Goal: Find specific page/section: Find specific page/section

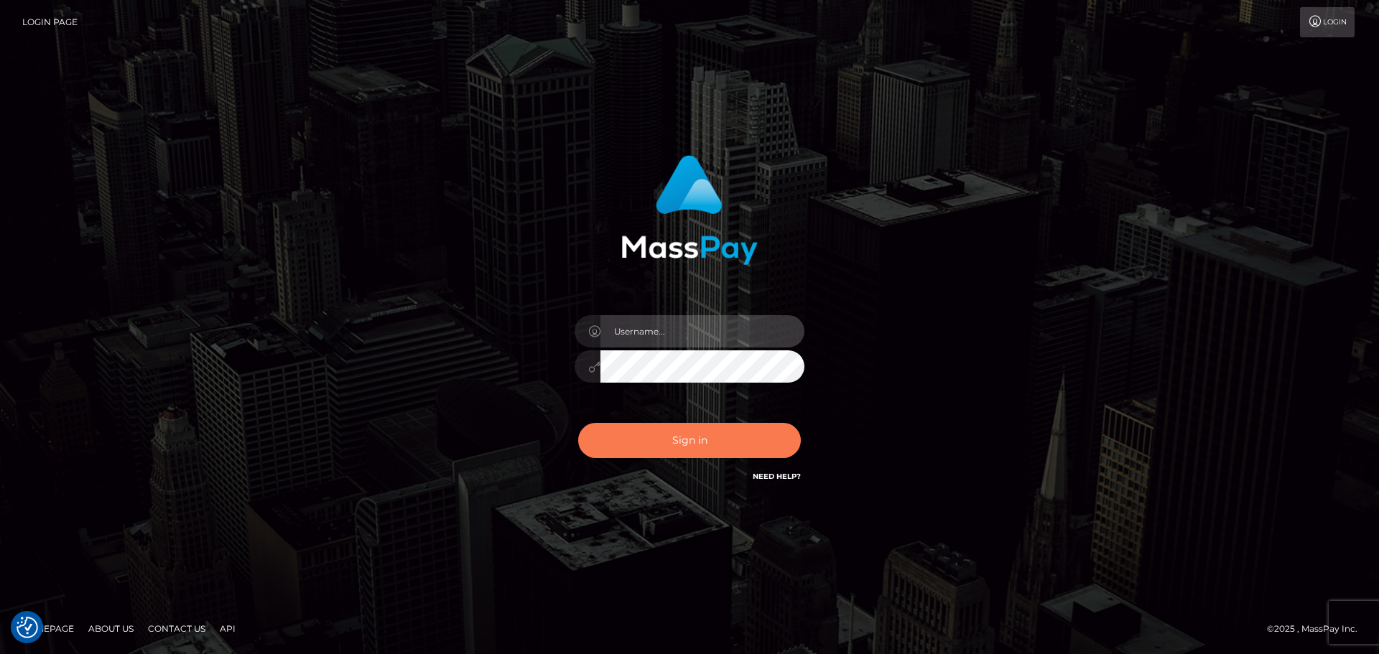
type input "Yassine Slimene"
click at [615, 444] on button "Sign in" at bounding box center [689, 440] width 223 height 35
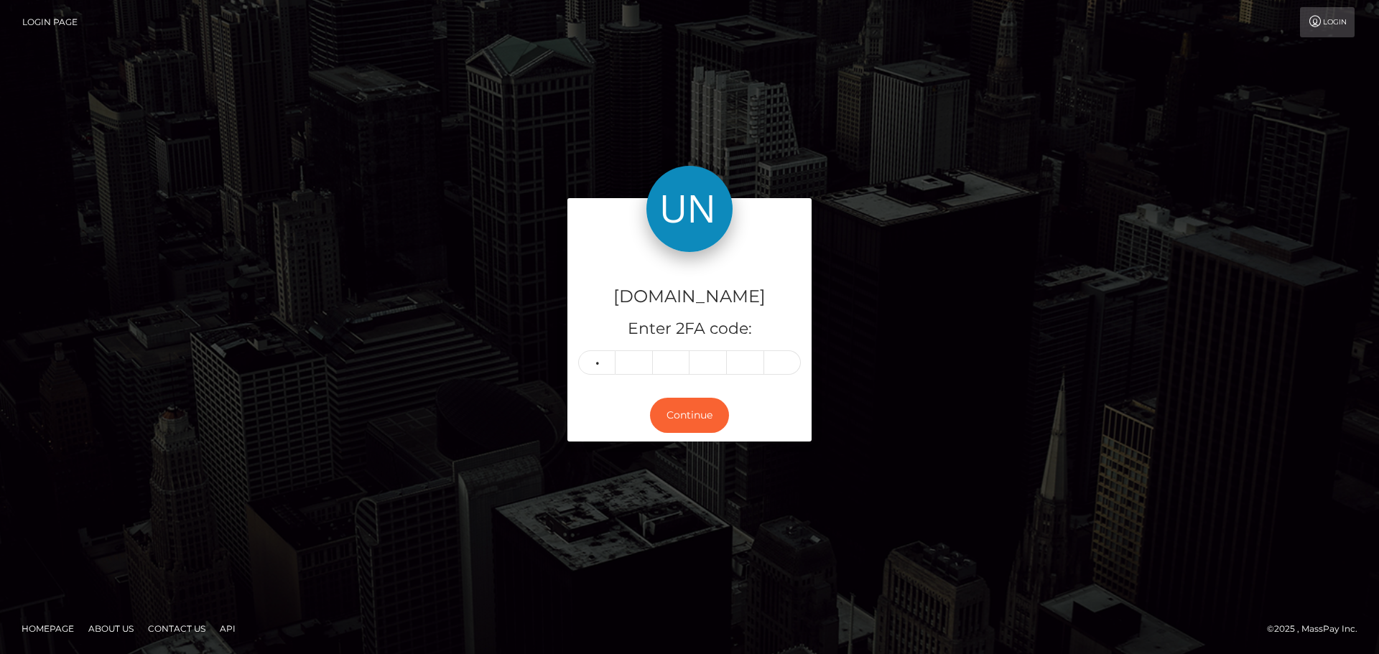
type input "3"
type input "4"
type input "3"
type input "1"
type input "0"
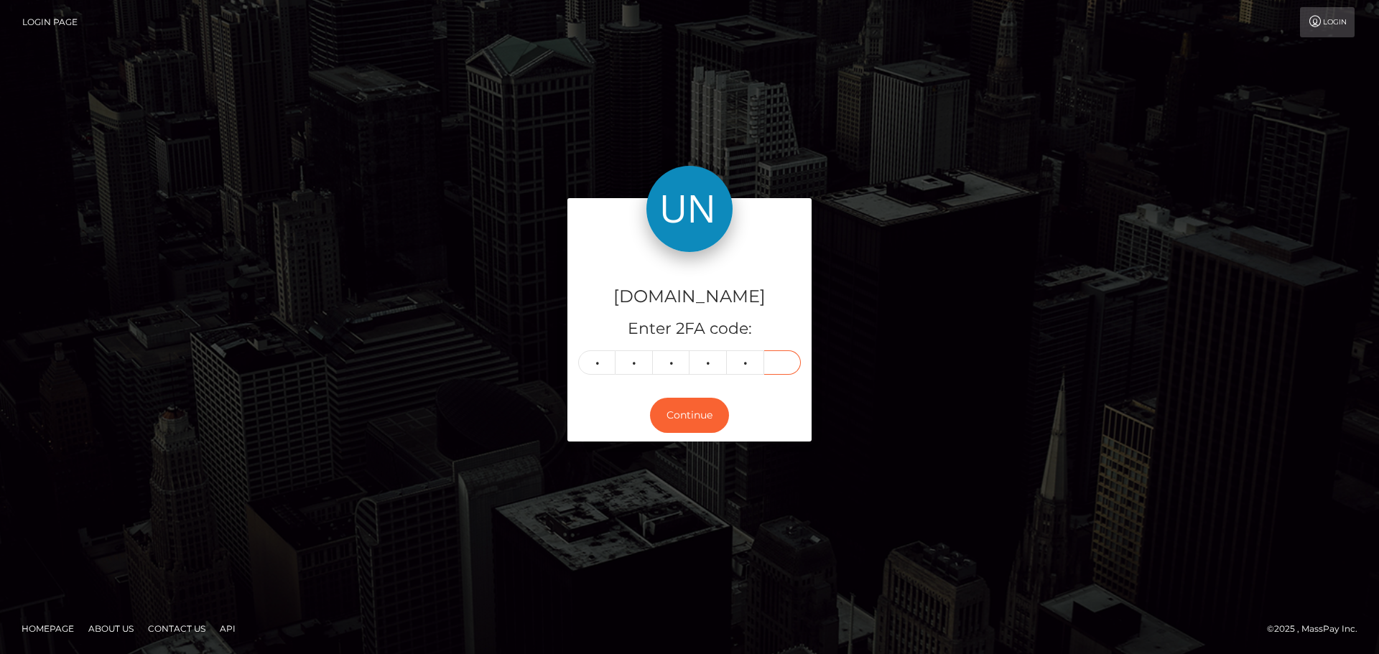
type input "2"
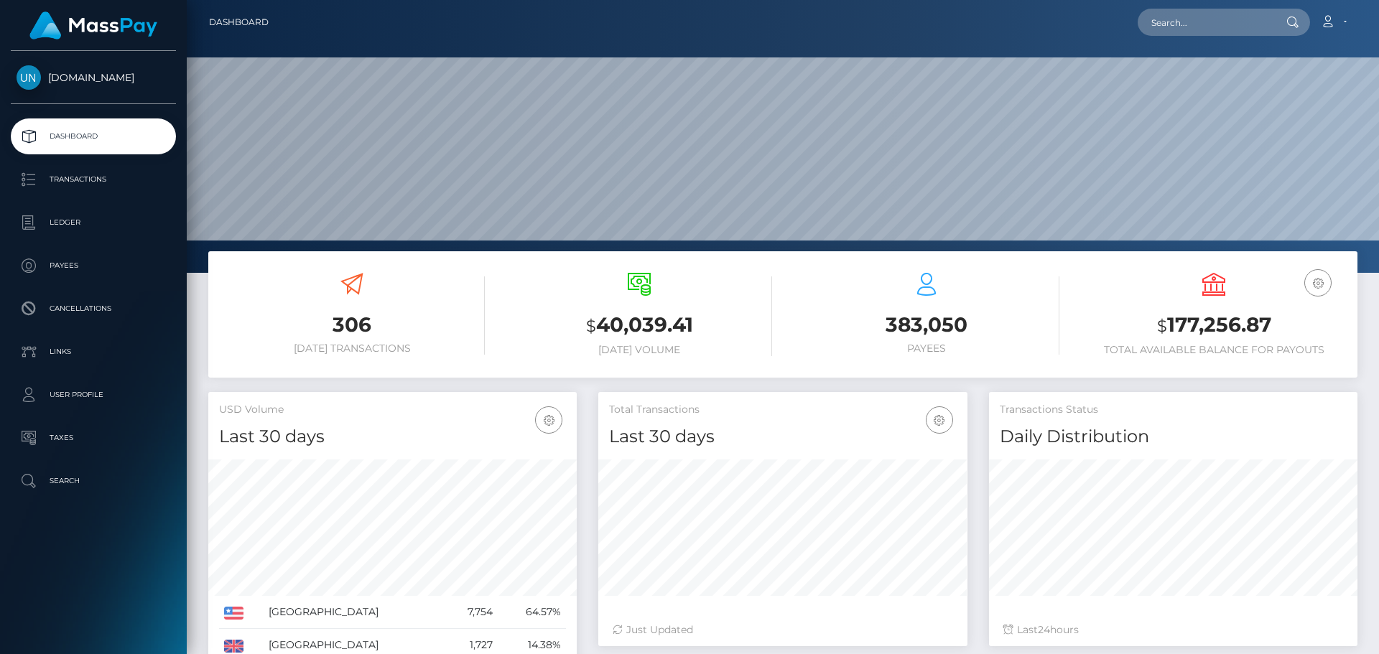
scroll to position [255, 369]
click at [1202, 30] on input "text" at bounding box center [1205, 22] width 135 height 27
paste input "stankybooty169@gmail.com"
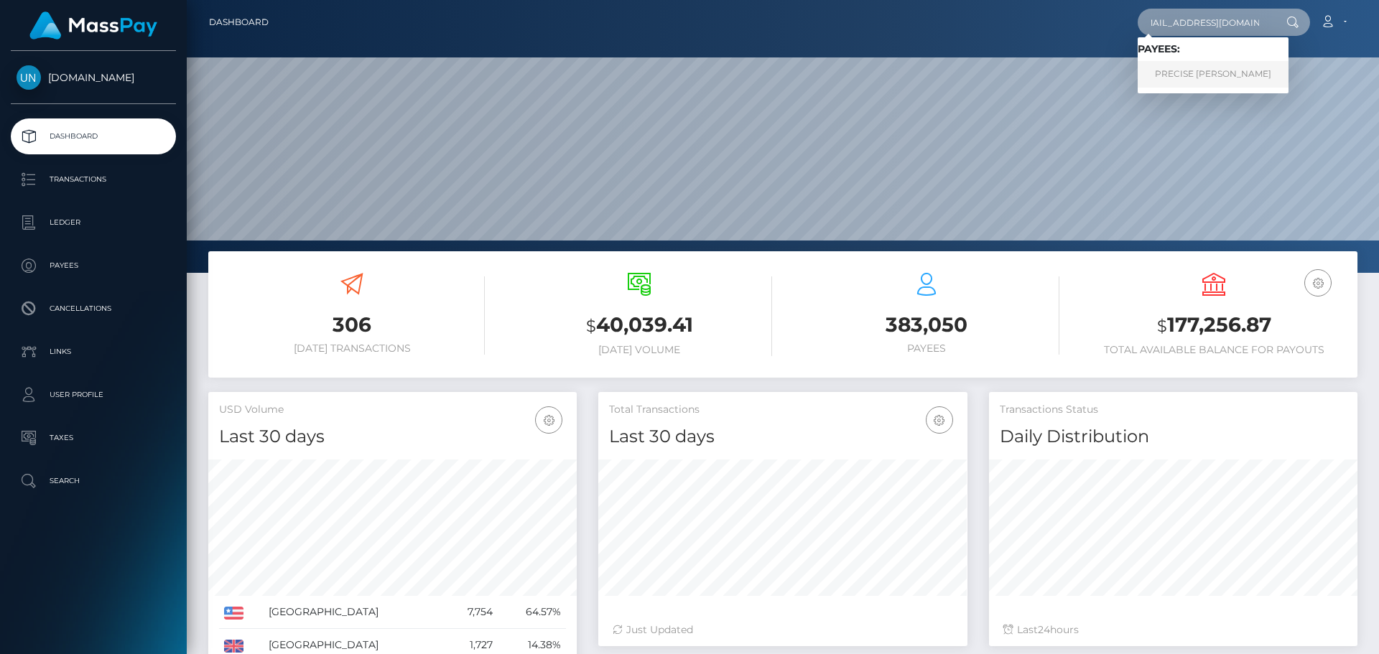
type input "stankybooty169@gmail.com"
click at [1181, 75] on link "PRECISE MARKELL OLIVAREZ" at bounding box center [1213, 74] width 151 height 27
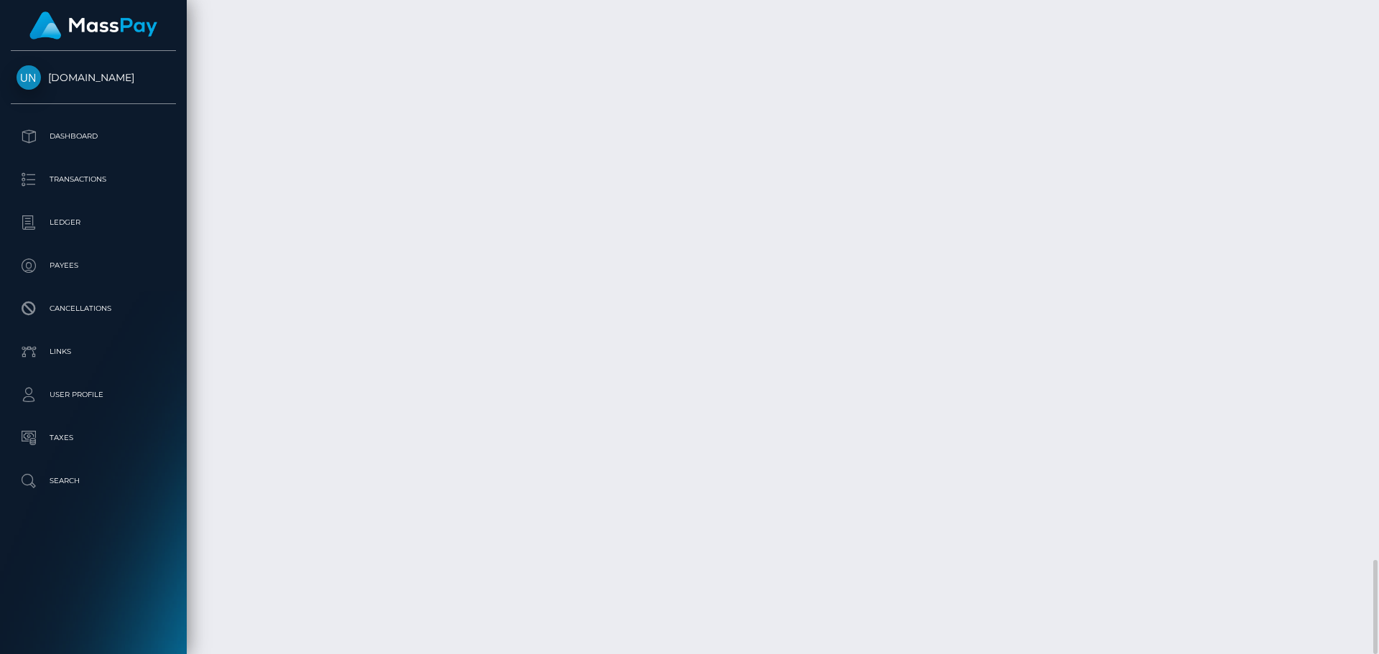
scroll to position [172, 369]
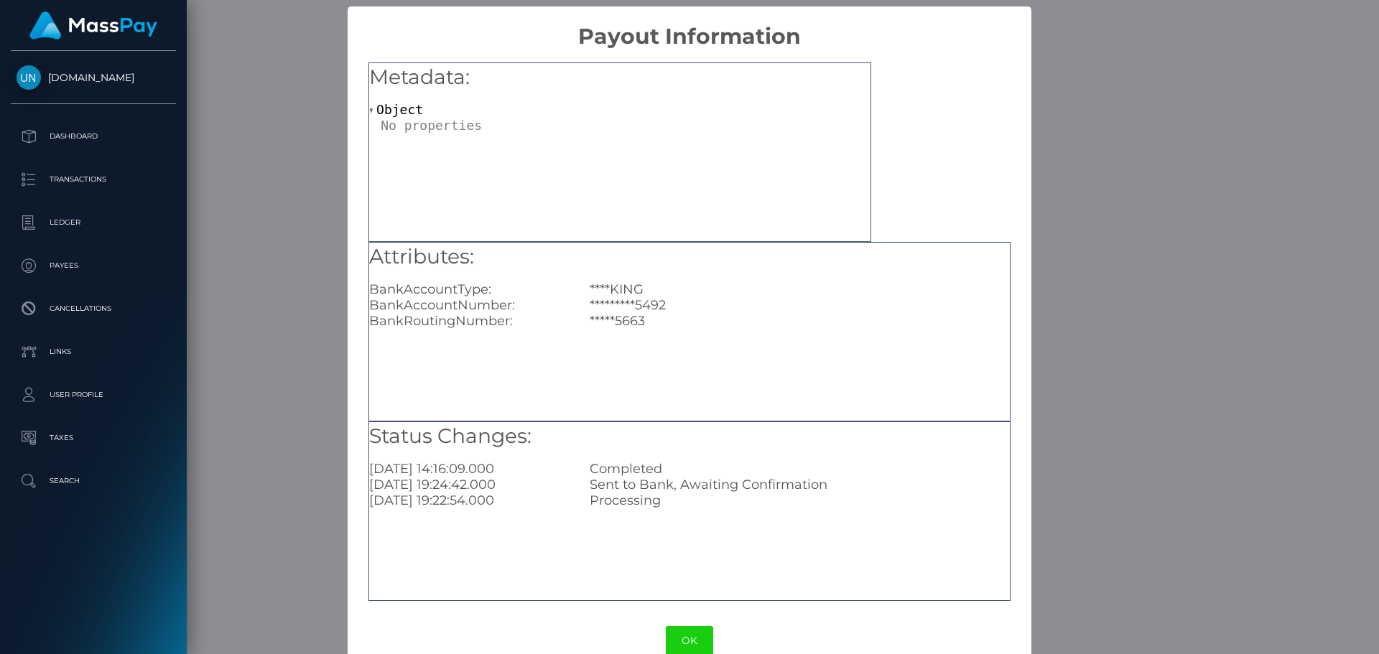
click at [1129, 225] on div "× Payout Information Metadata: Object Attributes: BankAccountType: ****KING Ban…" at bounding box center [689, 327] width 1379 height 654
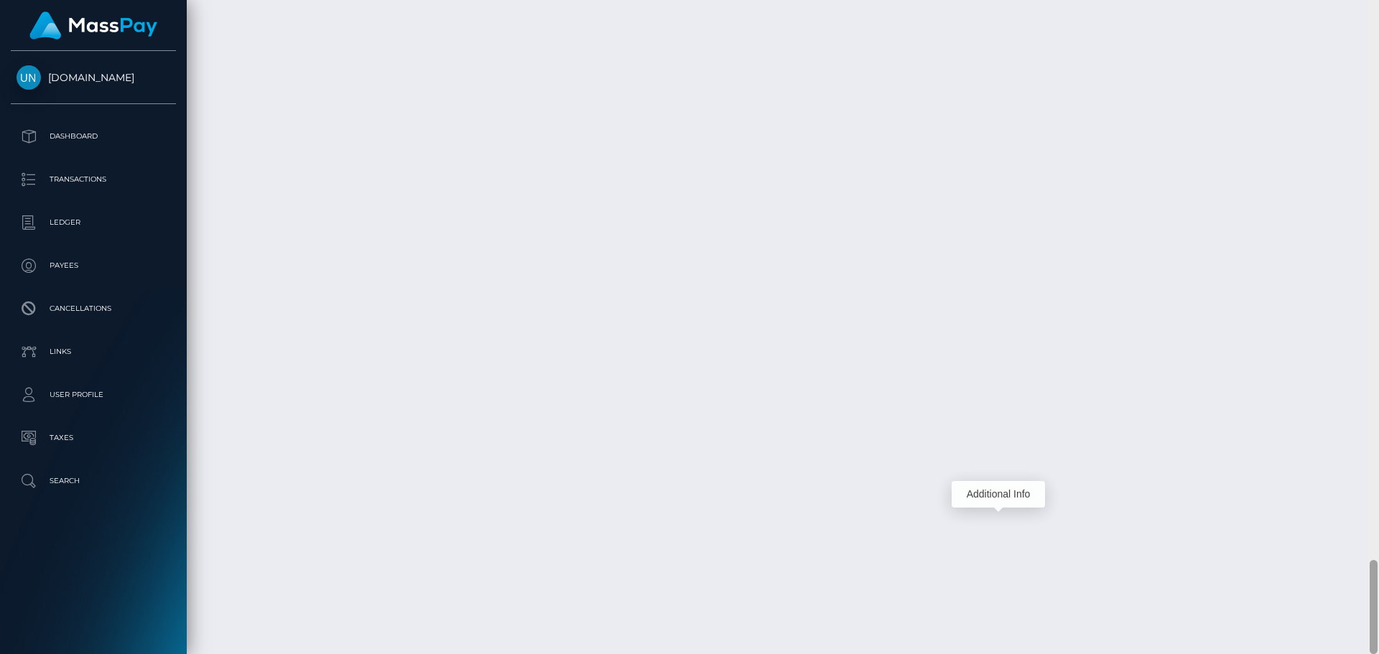
click at [1378, 19] on div at bounding box center [1373, 327] width 11 height 654
click at [1378, 15] on div at bounding box center [1373, 327] width 11 height 654
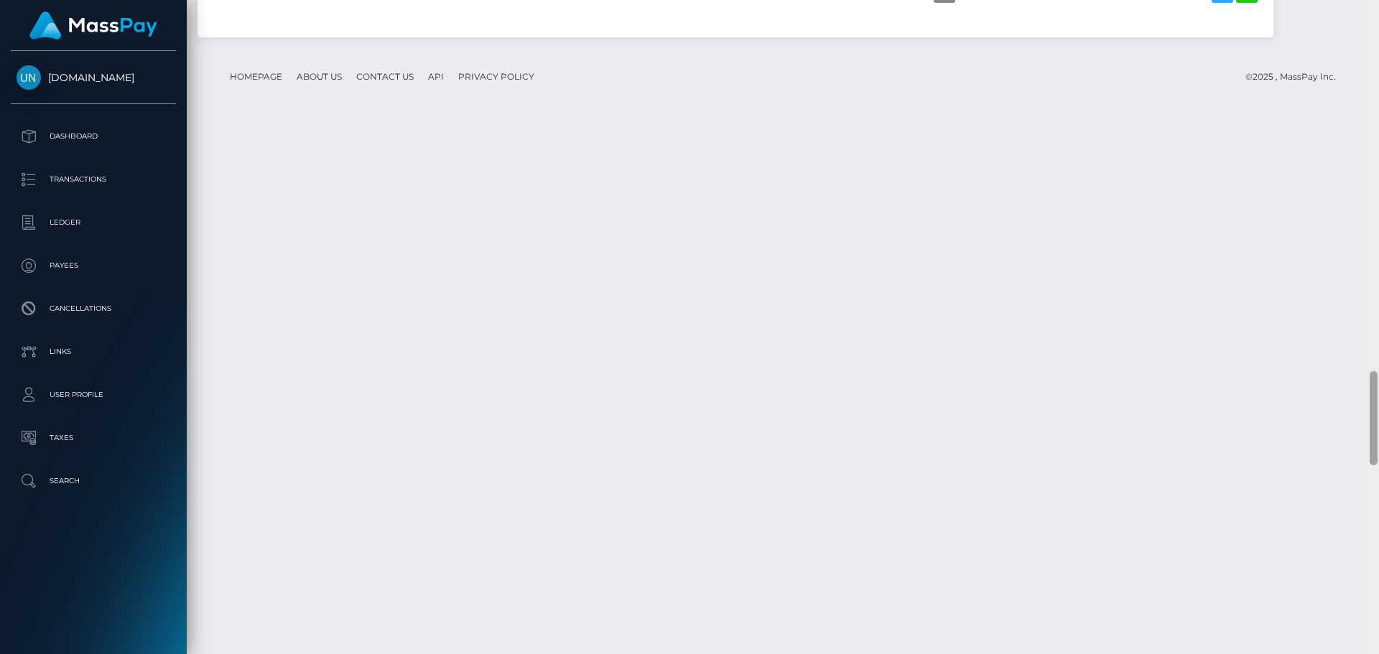
click at [1378, 14] on div at bounding box center [1373, 327] width 11 height 654
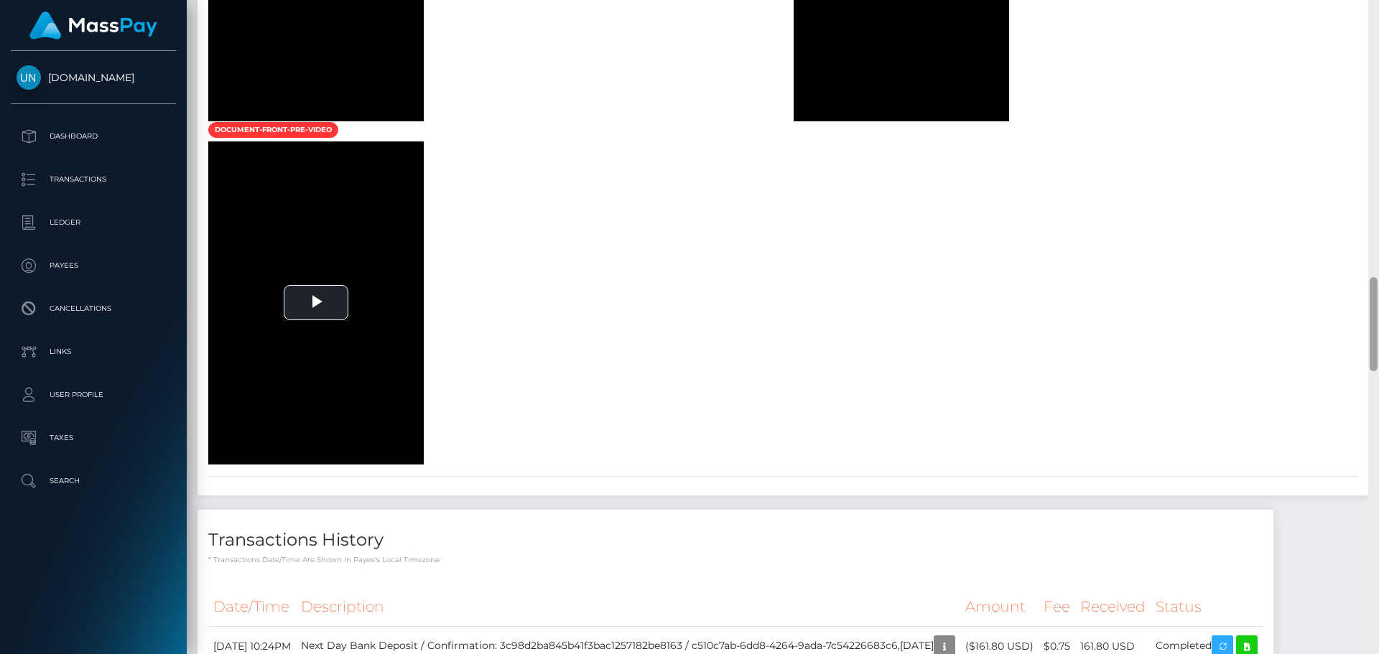
click at [1378, 14] on div at bounding box center [1373, 327] width 11 height 654
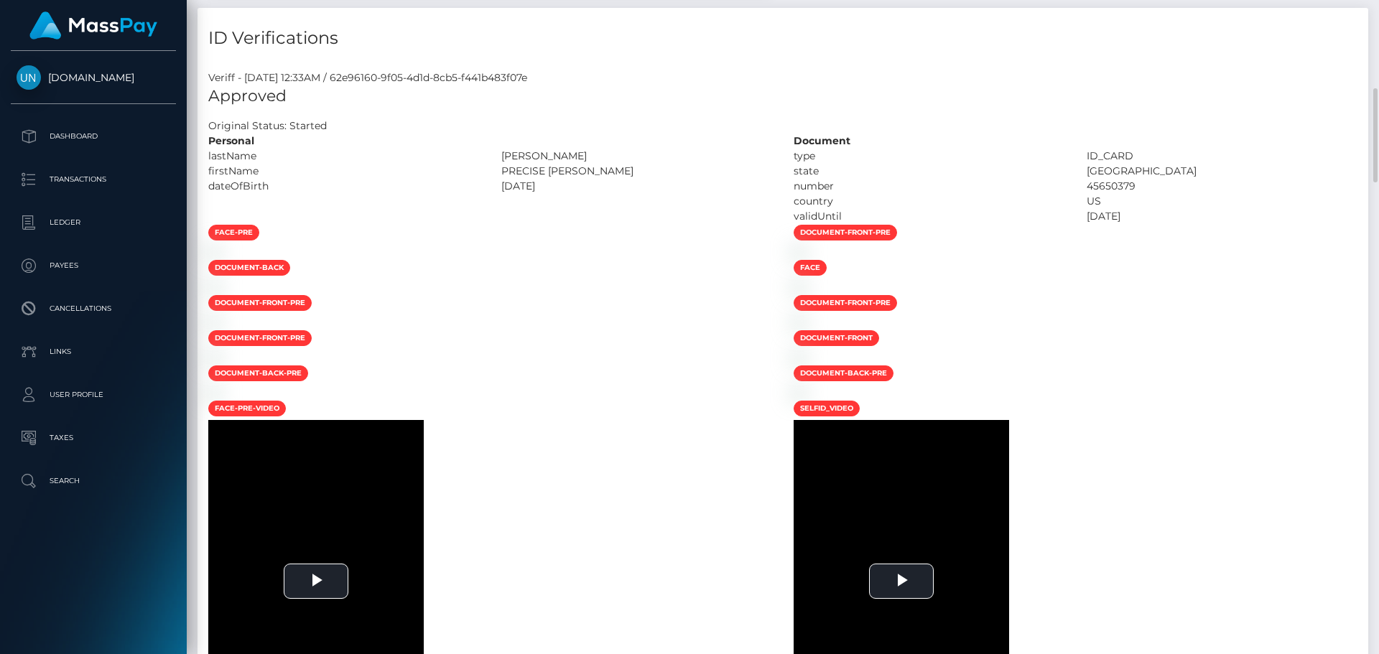
click at [1377, 14] on div "Customer Profile Loading... Loading..." at bounding box center [783, 327] width 1192 height 654
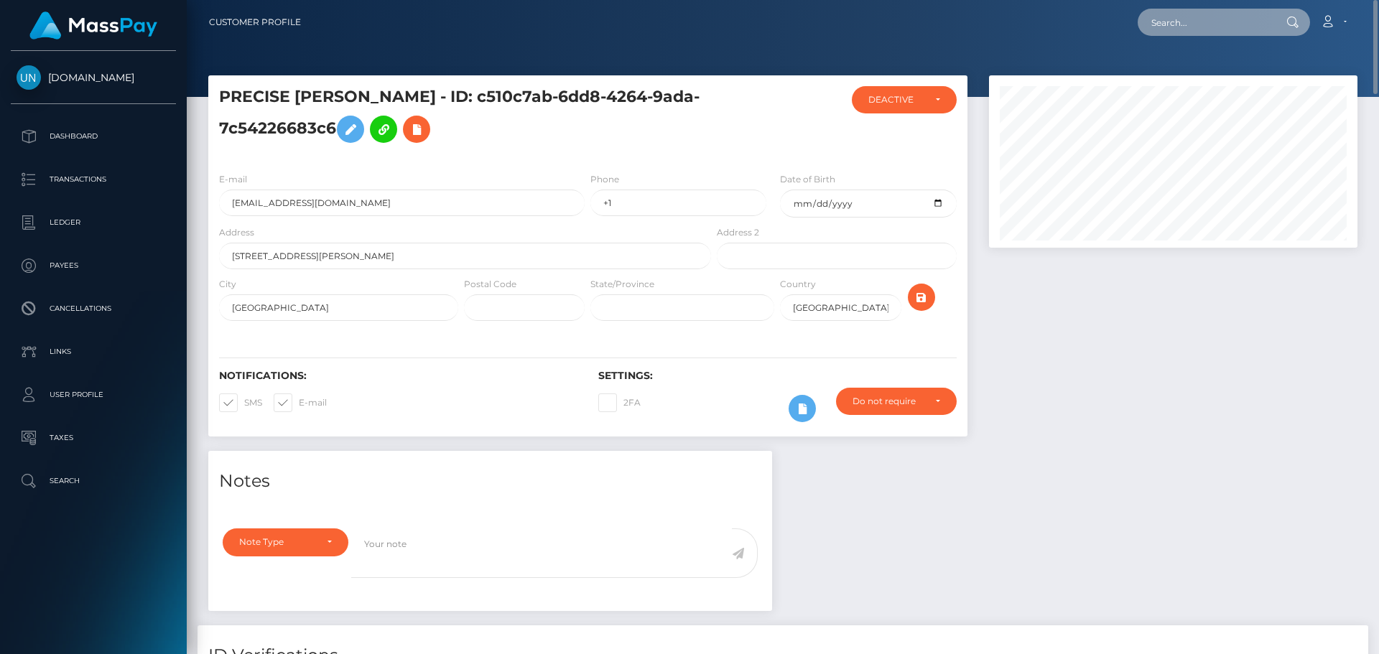
click at [1248, 11] on input "text" at bounding box center [1205, 22] width 135 height 27
paste input "enicoleb87@gmail.com"
type input "enicoleb87@gmail.com"
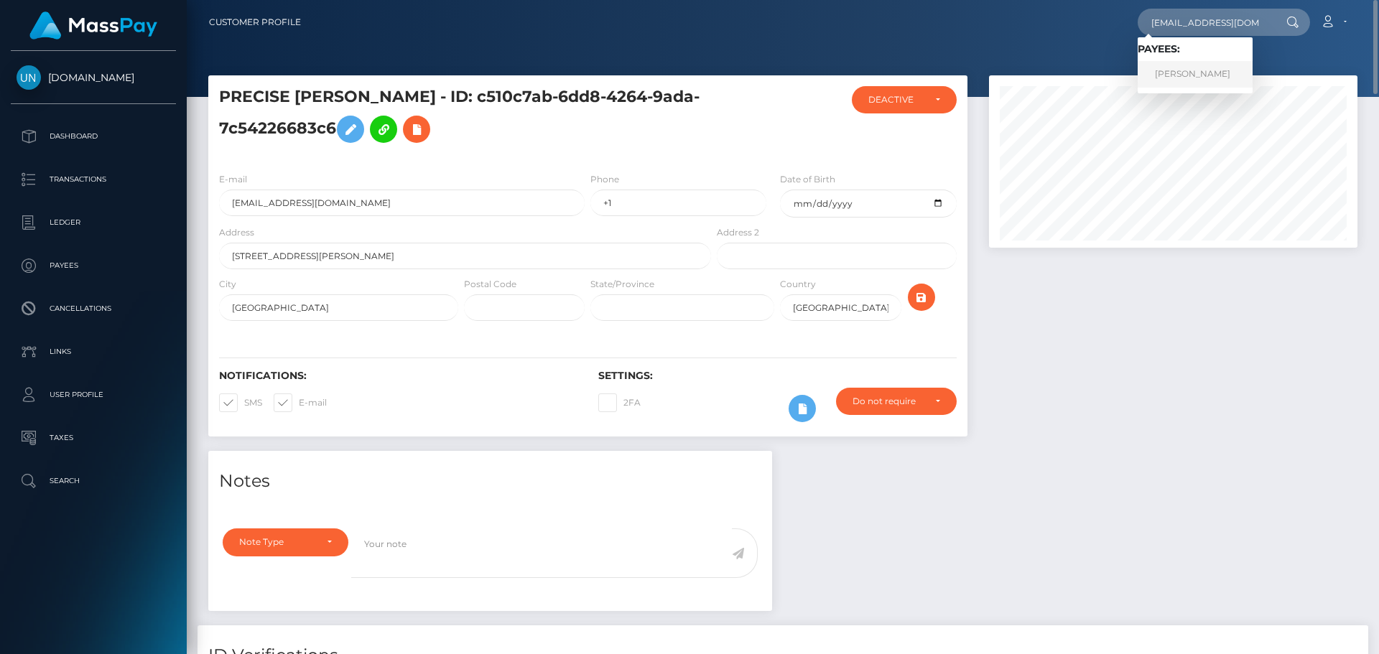
click at [1183, 79] on link "ELIZABETH NICOLE BROWN" at bounding box center [1195, 74] width 115 height 27
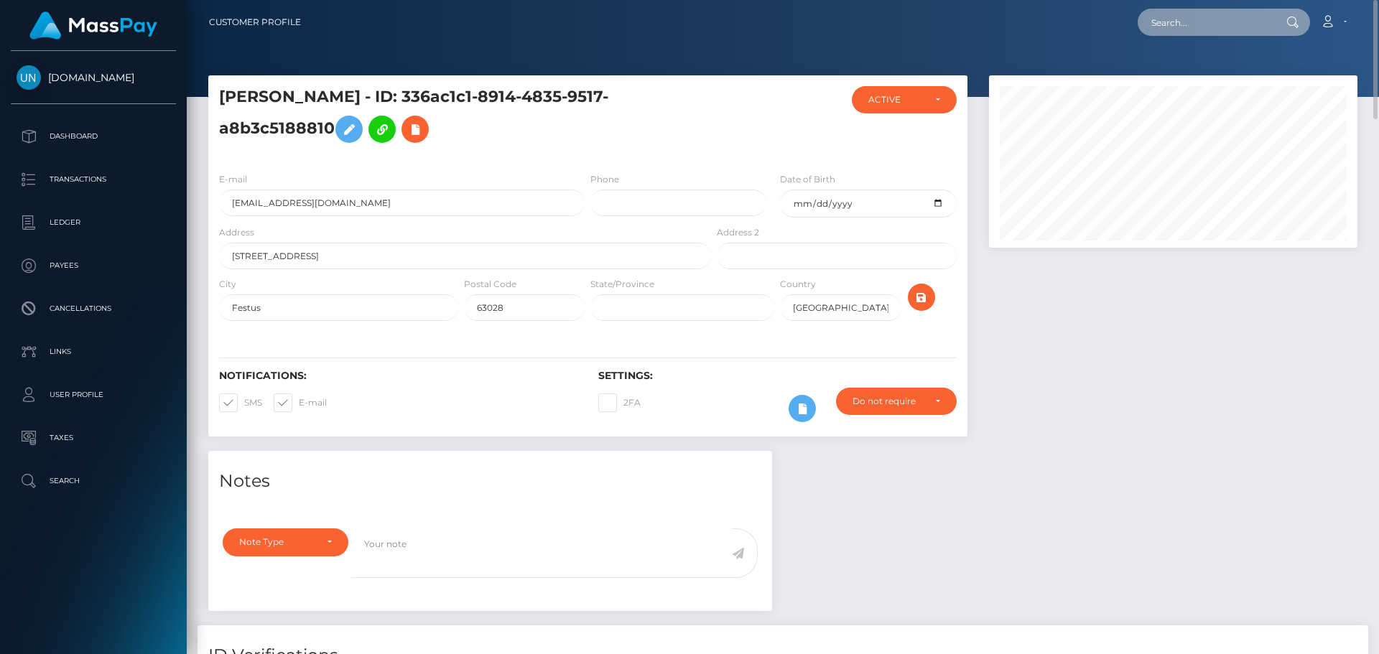
click at [1236, 26] on input "text" at bounding box center [1205, 22] width 135 height 27
paste input "[EMAIL_ADDRESS][DOMAIN_NAME]"
type input "[EMAIL_ADDRESS][DOMAIN_NAME]"
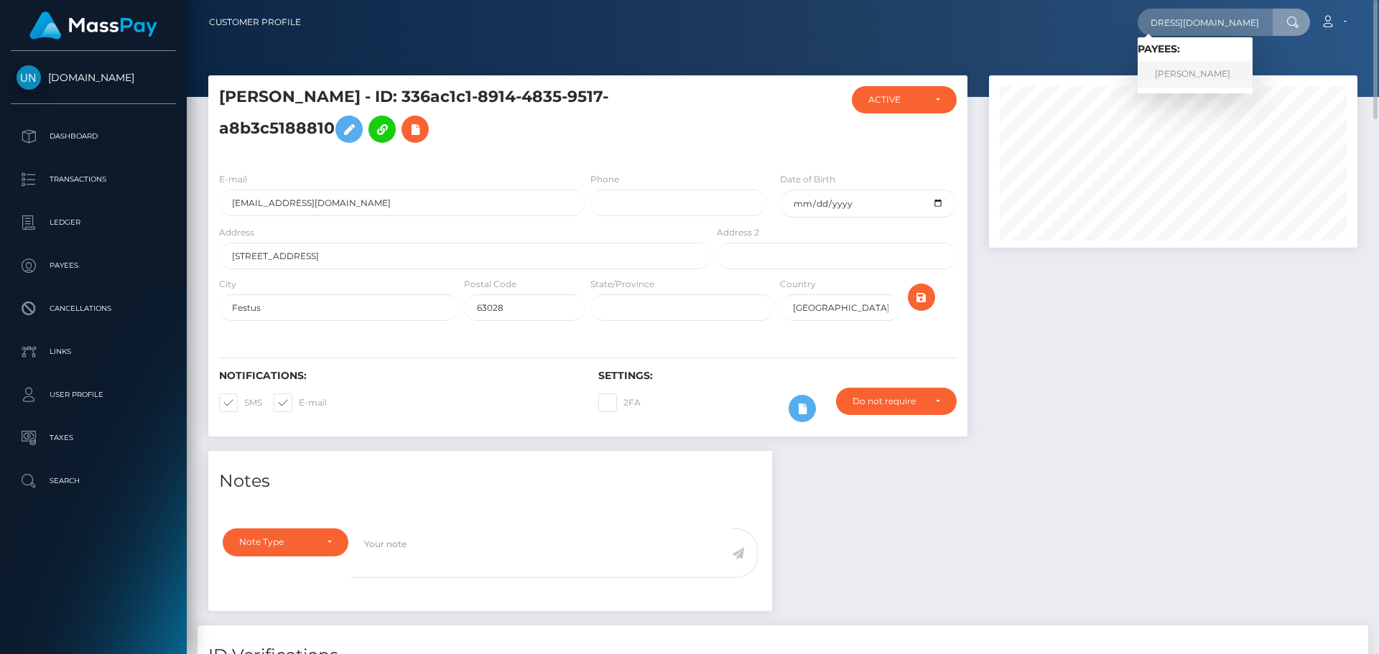
click at [1205, 77] on link "DESTINEE MAKIYAH SMITH" at bounding box center [1195, 74] width 115 height 27
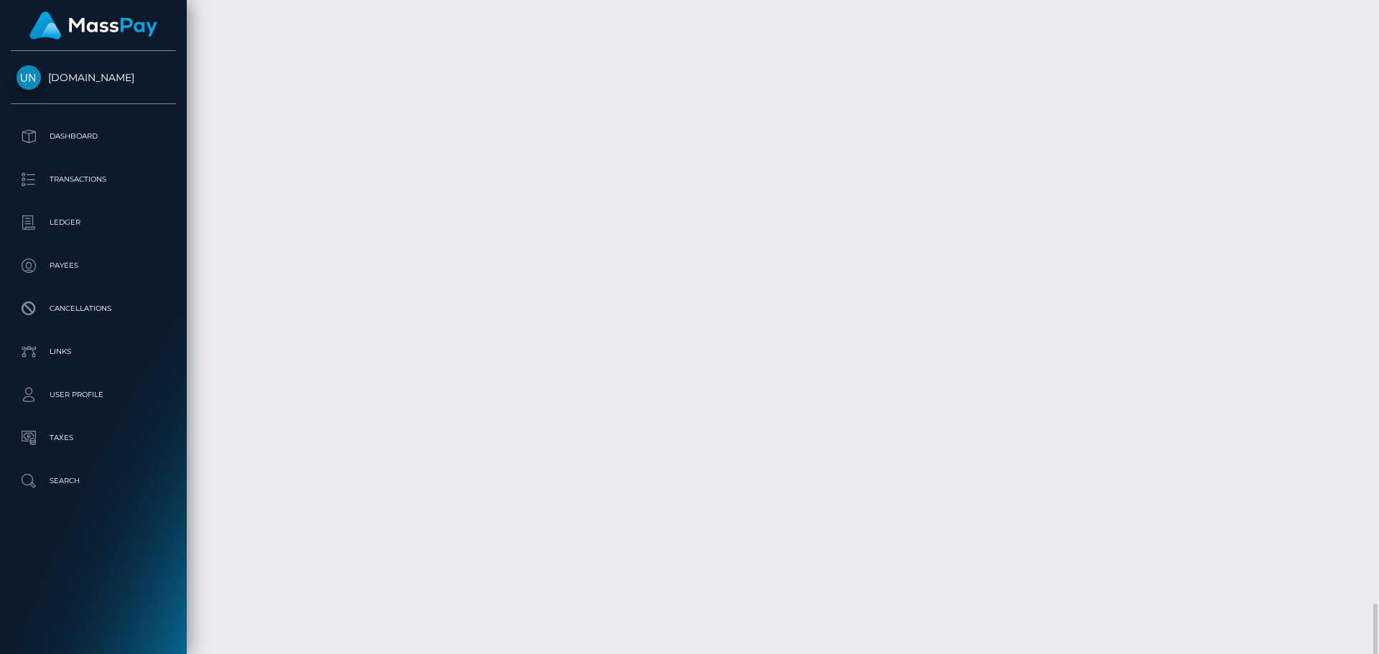
scroll to position [3316, 0]
click at [1377, 7] on div at bounding box center [1373, 327] width 11 height 654
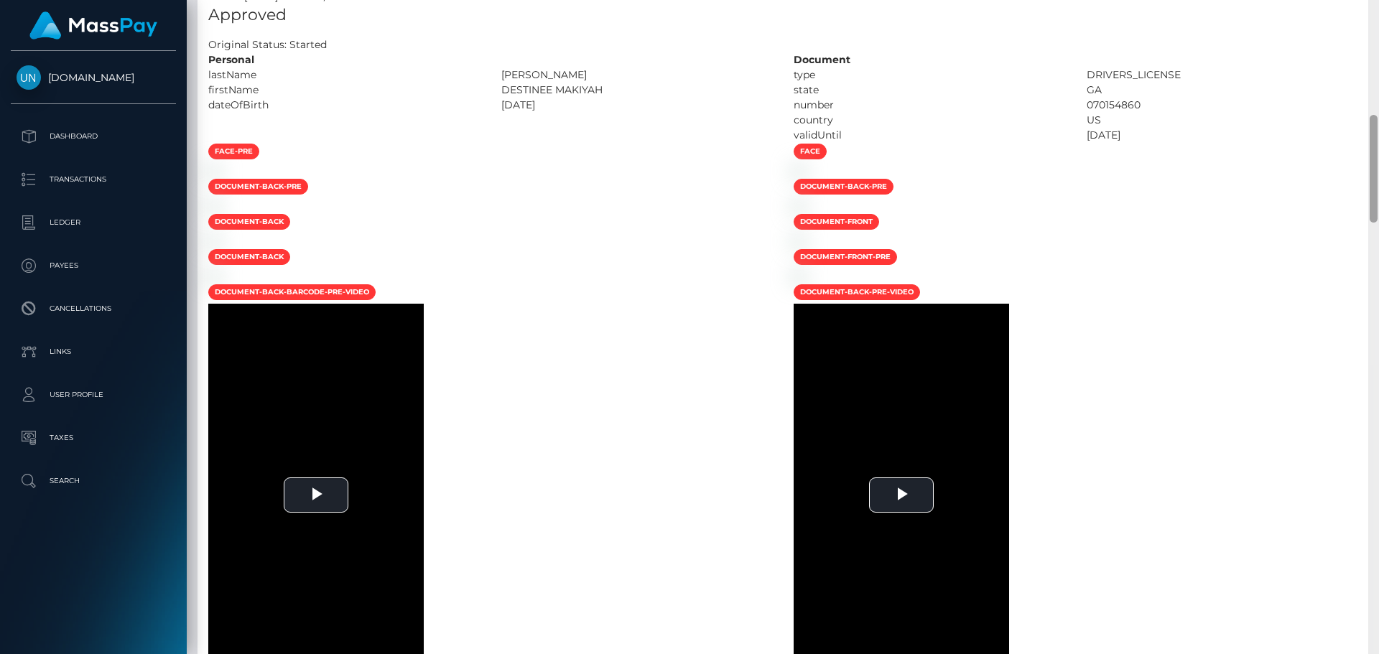
click at [1377, 7] on div at bounding box center [1373, 327] width 11 height 654
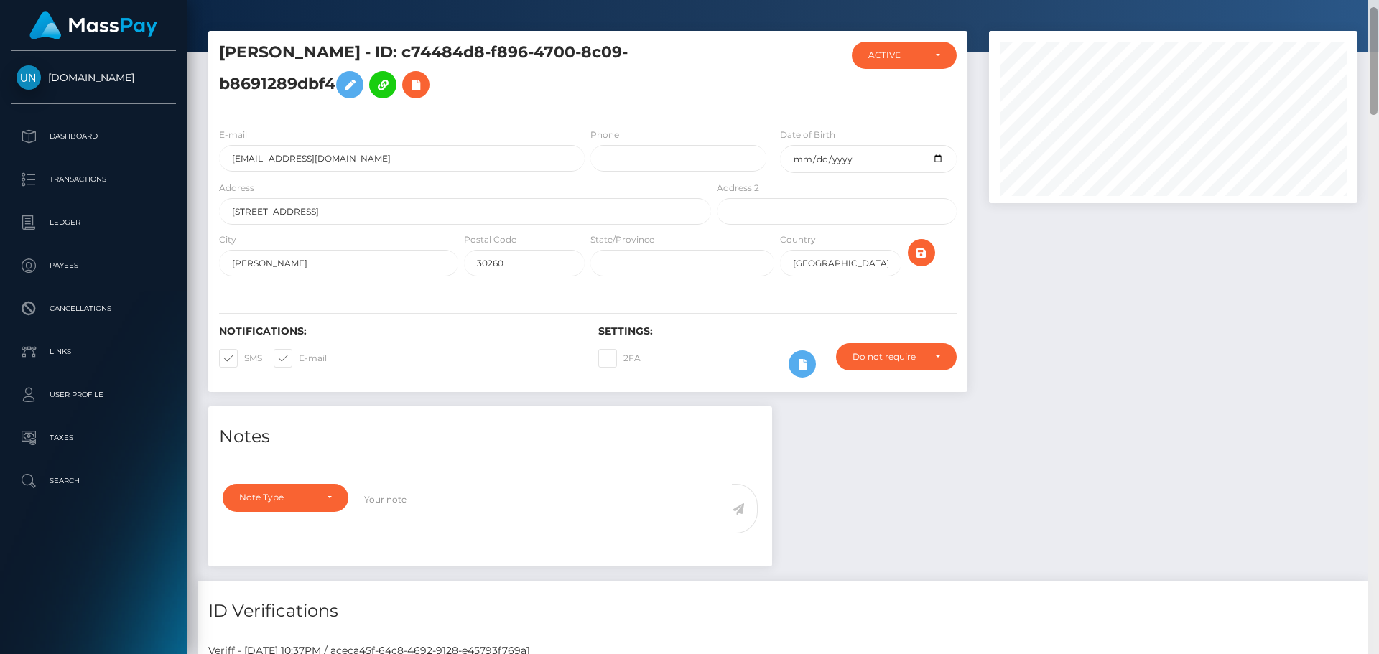
click at [1377, 7] on div "Customer Profile Loading... Loading..." at bounding box center [783, 327] width 1192 height 654
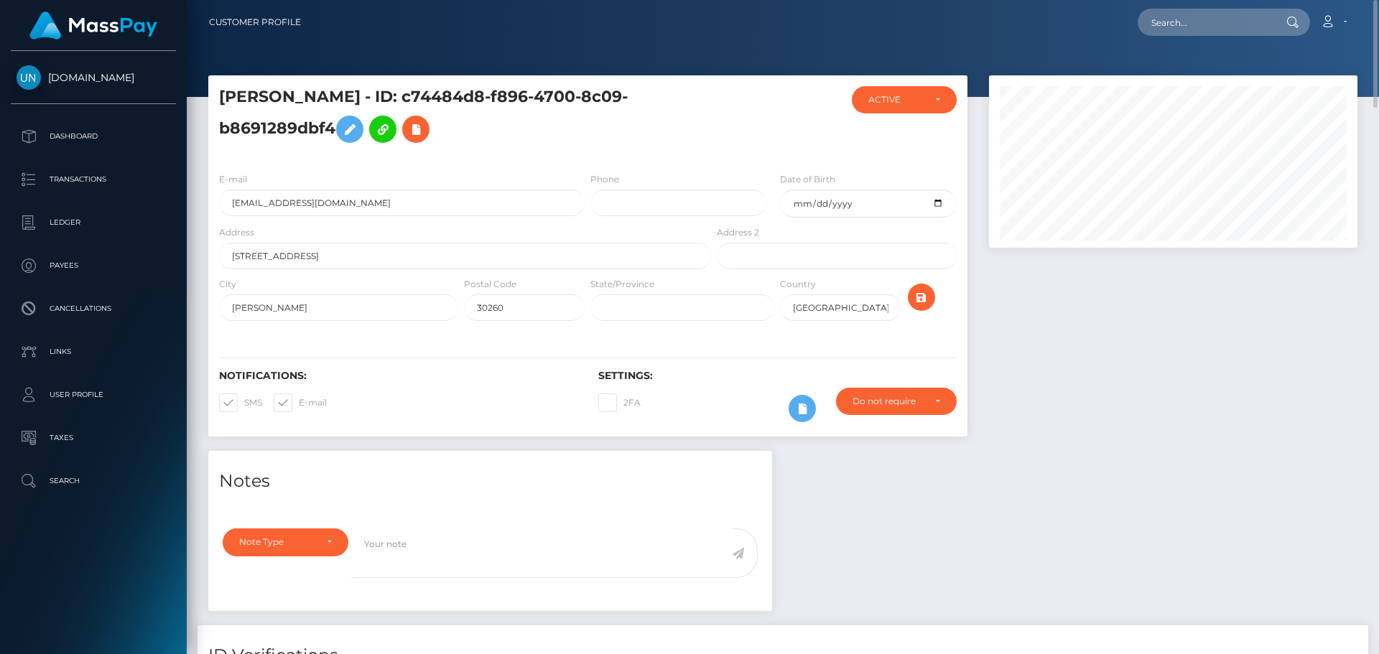
click at [1224, 41] on nav "Customer Profile Loading... Loading... Account" at bounding box center [783, 22] width 1192 height 45
click at [1207, 32] on input "text" at bounding box center [1205, 22] width 135 height 27
paste input "Ya llevo más de 6 meses con ese dinero cada vez que mando un soporte me dice lo…"
type input "Ya llevo más de 6 meses con ese dinero cada vez que mando un soporte me dice lo…"
paste input "janel.rene@icloud.com"
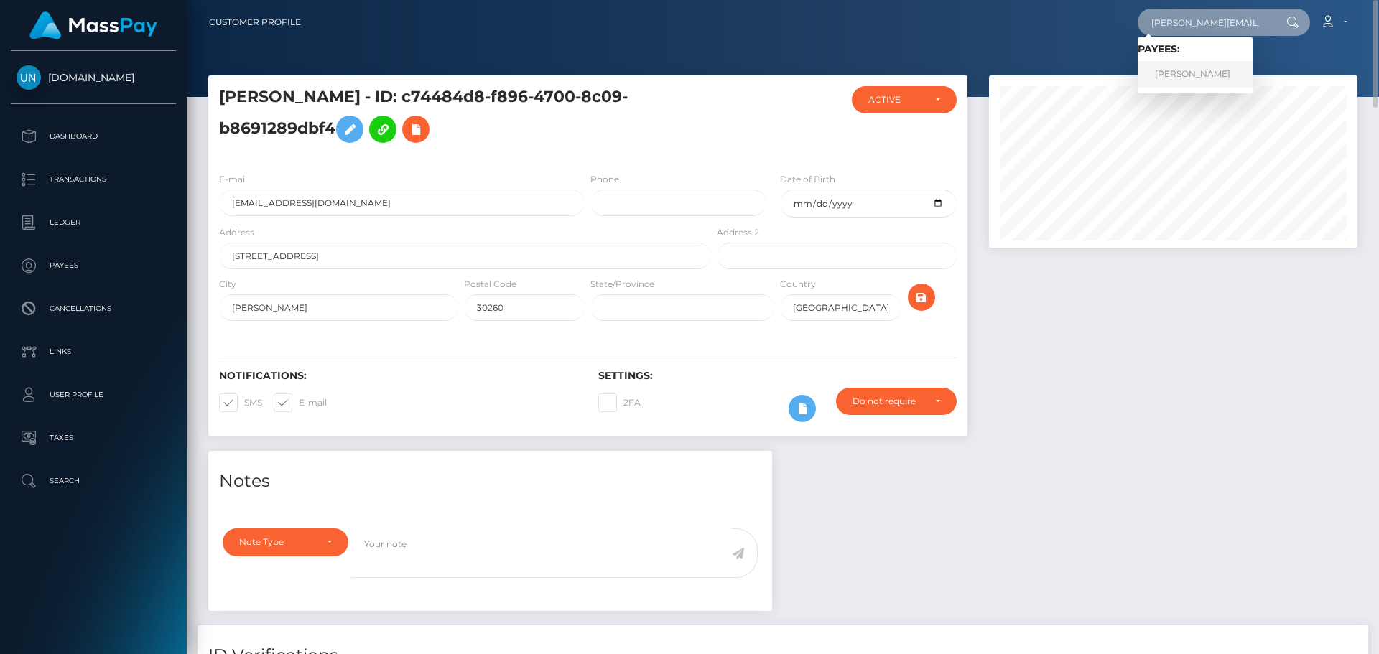
type input "janel.rene@icloud.com"
click at [1205, 80] on link "ELIAS JANEL RENE" at bounding box center [1195, 74] width 115 height 27
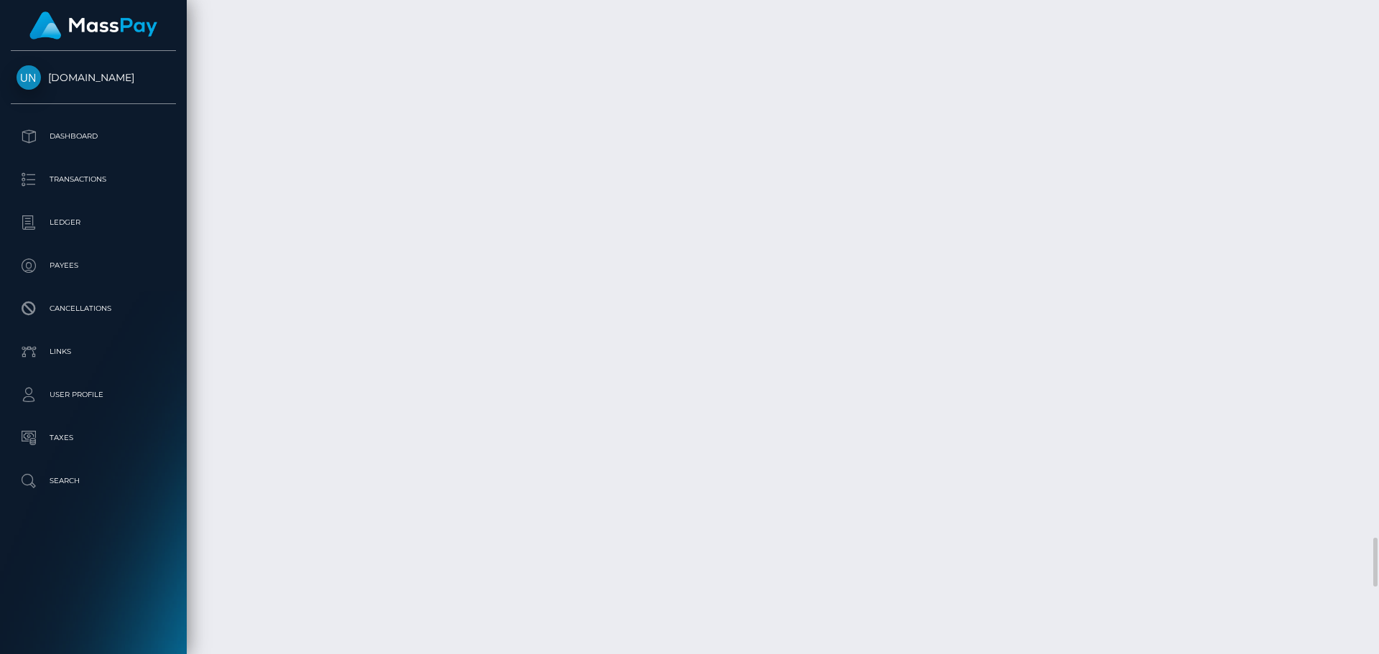
scroll to position [172, 369]
click at [1378, 18] on div at bounding box center [1373, 327] width 11 height 654
click at [1378, 22] on div at bounding box center [1373, 327] width 11 height 654
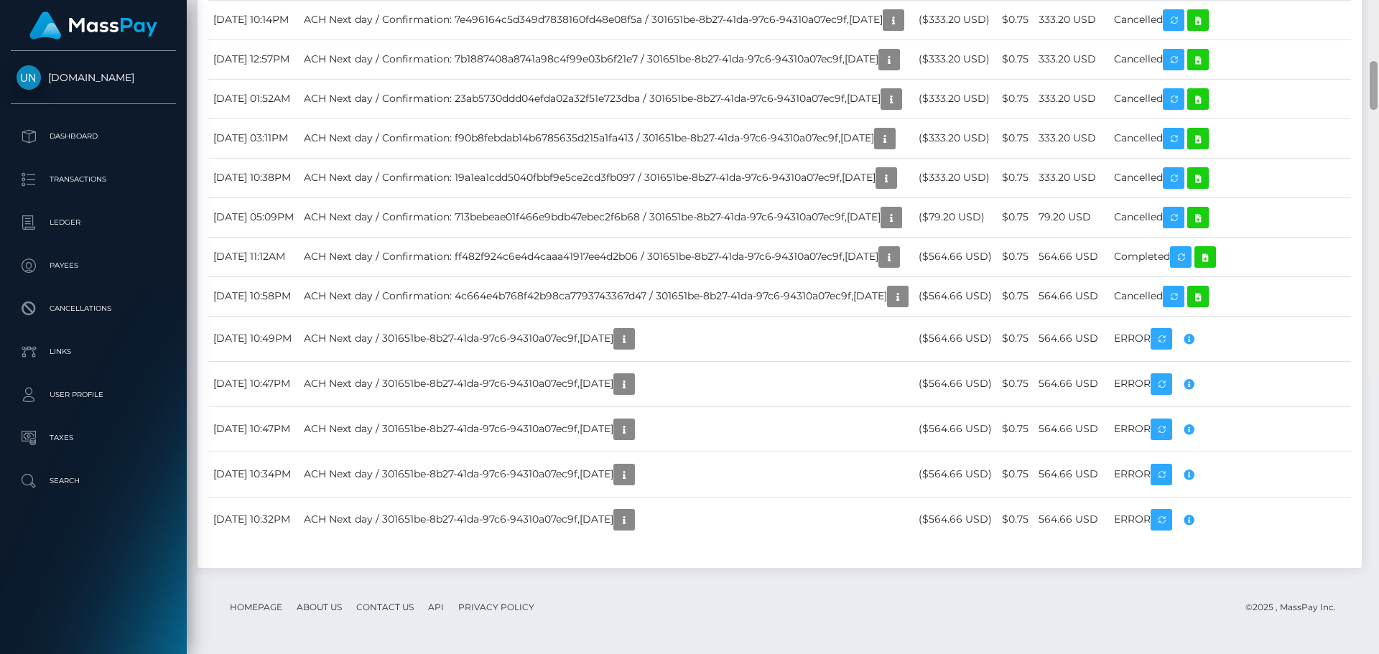
click at [1378, 23] on div at bounding box center [1373, 48] width 11 height 654
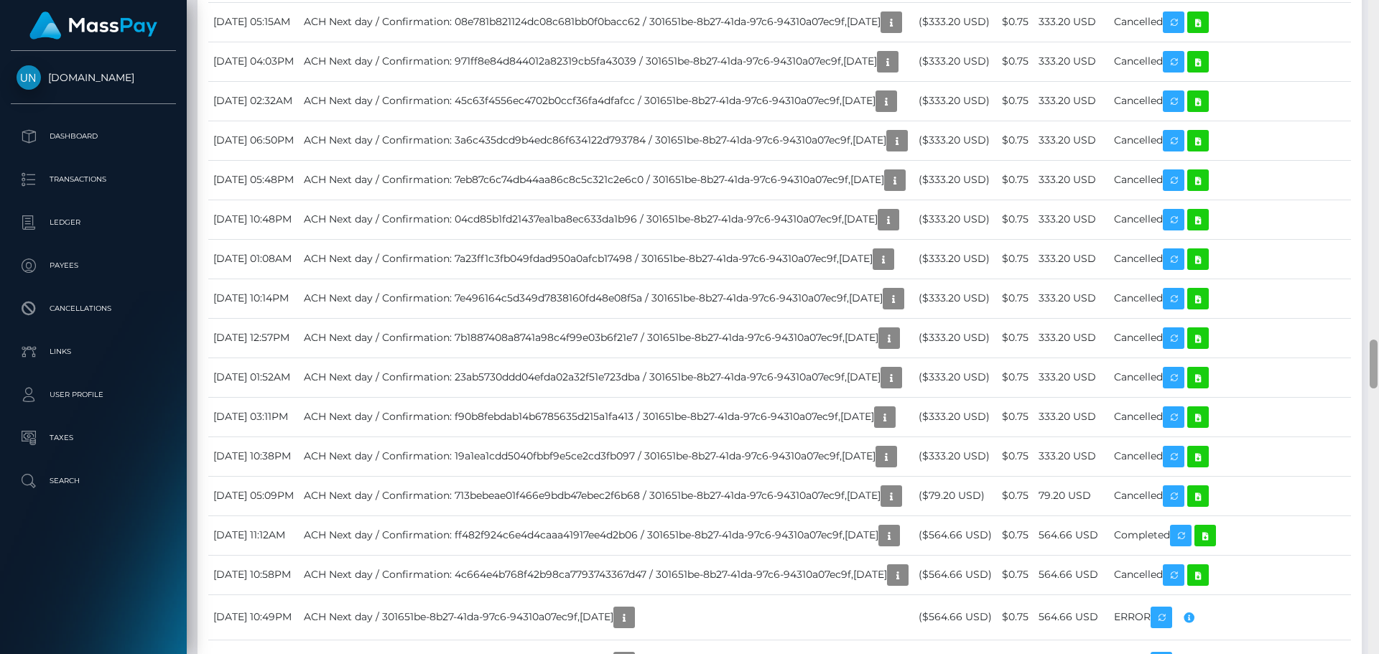
click at [1378, 23] on div at bounding box center [1373, 327] width 11 height 654
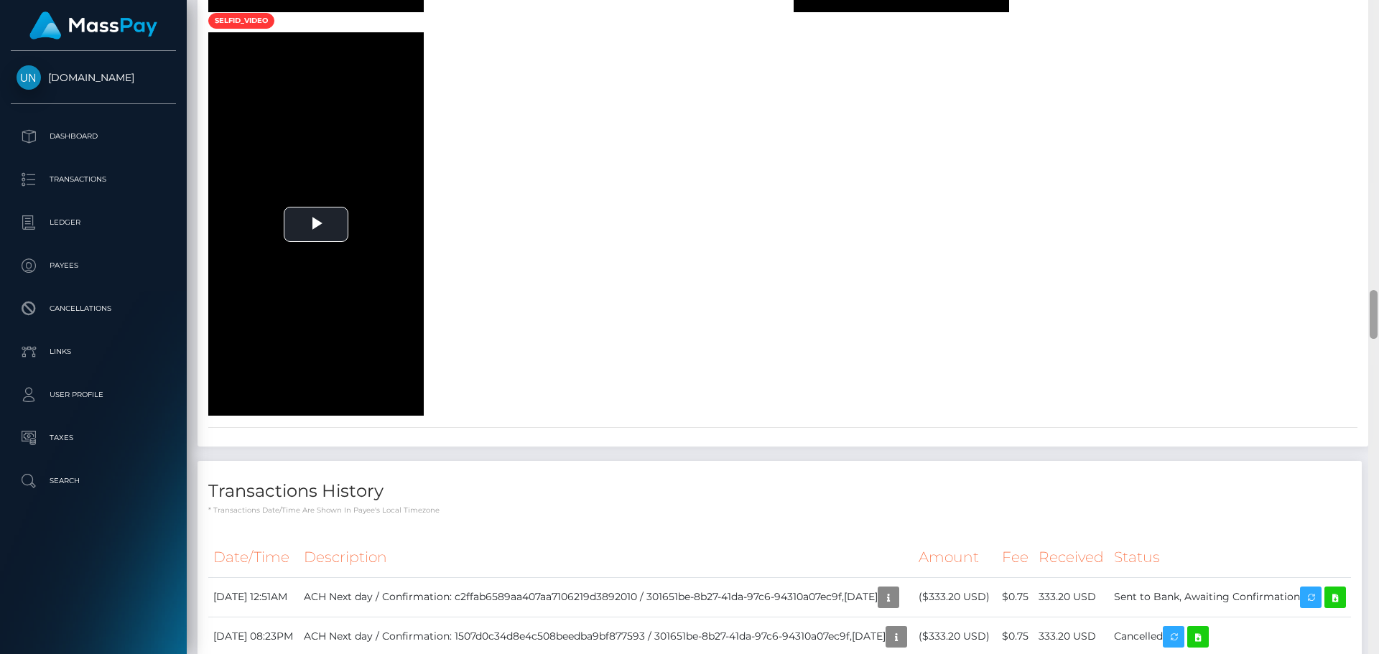
click at [1378, 23] on div at bounding box center [1373, 327] width 11 height 654
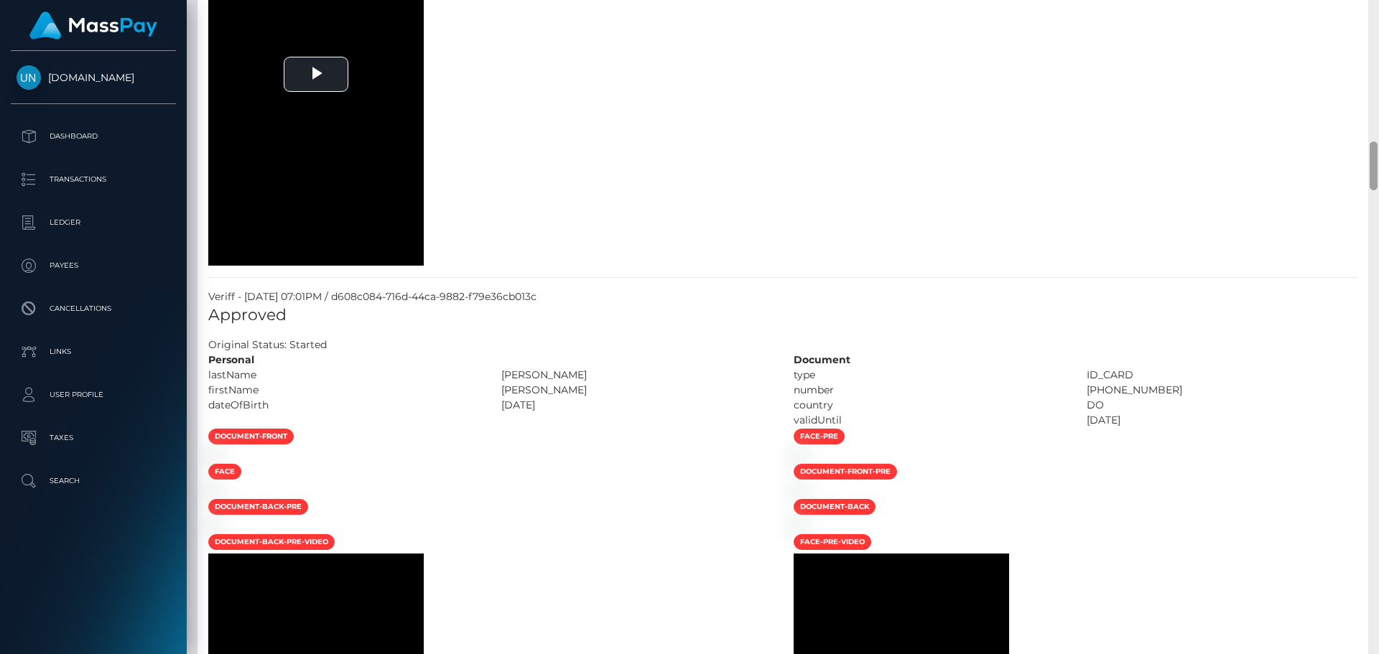
click at [1373, 20] on div at bounding box center [1373, 327] width 11 height 654
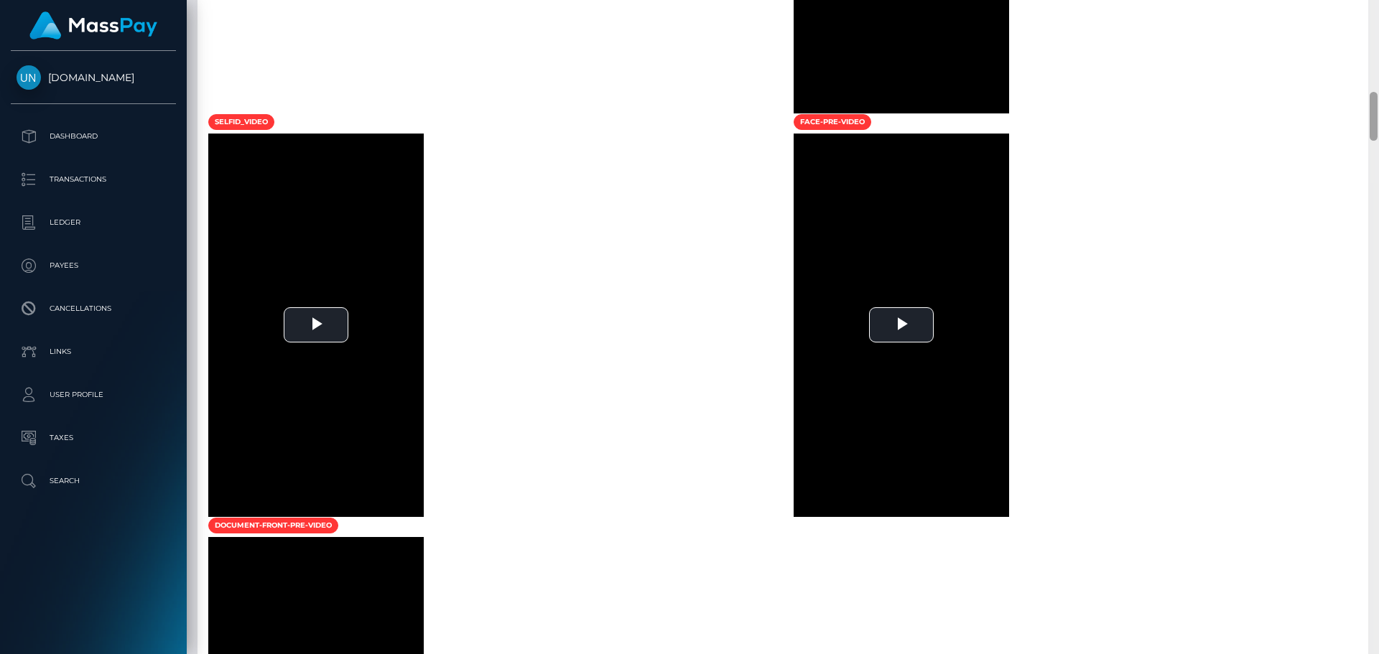
click at [1372, 19] on div at bounding box center [1373, 327] width 11 height 654
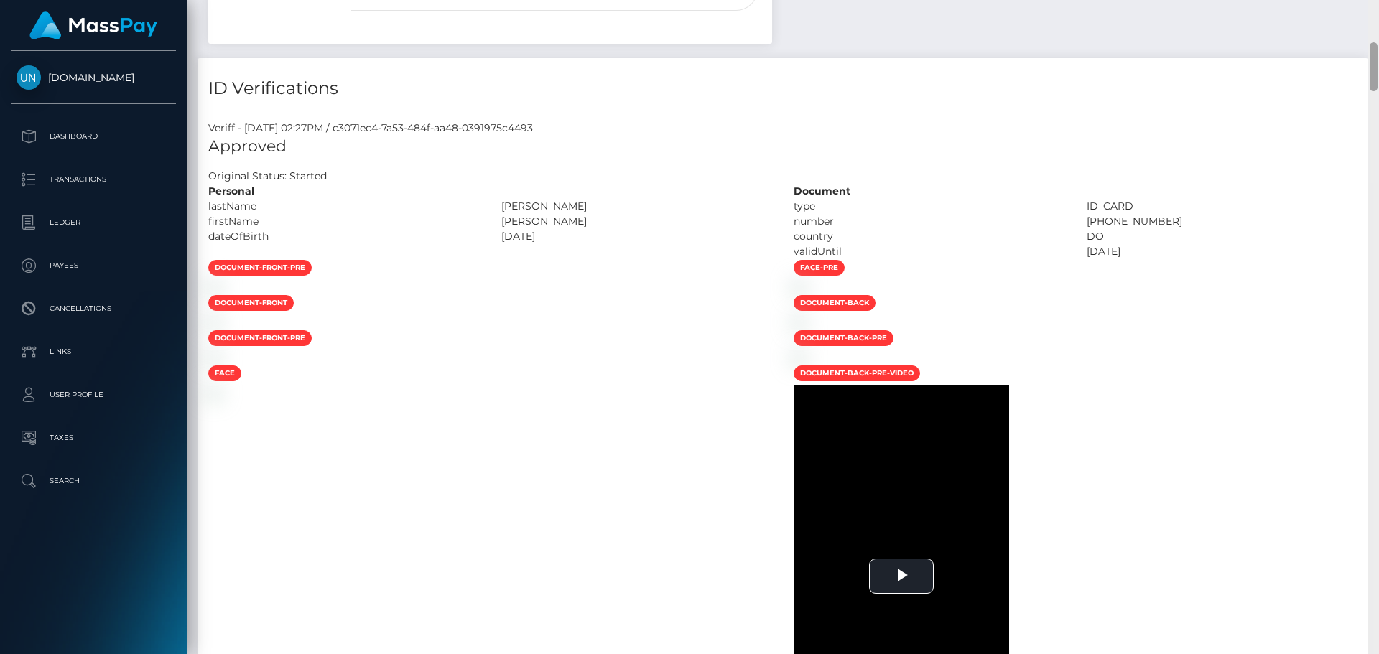
click at [1372, 15] on div "Customer Profile Loading... Loading..." at bounding box center [783, 327] width 1192 height 654
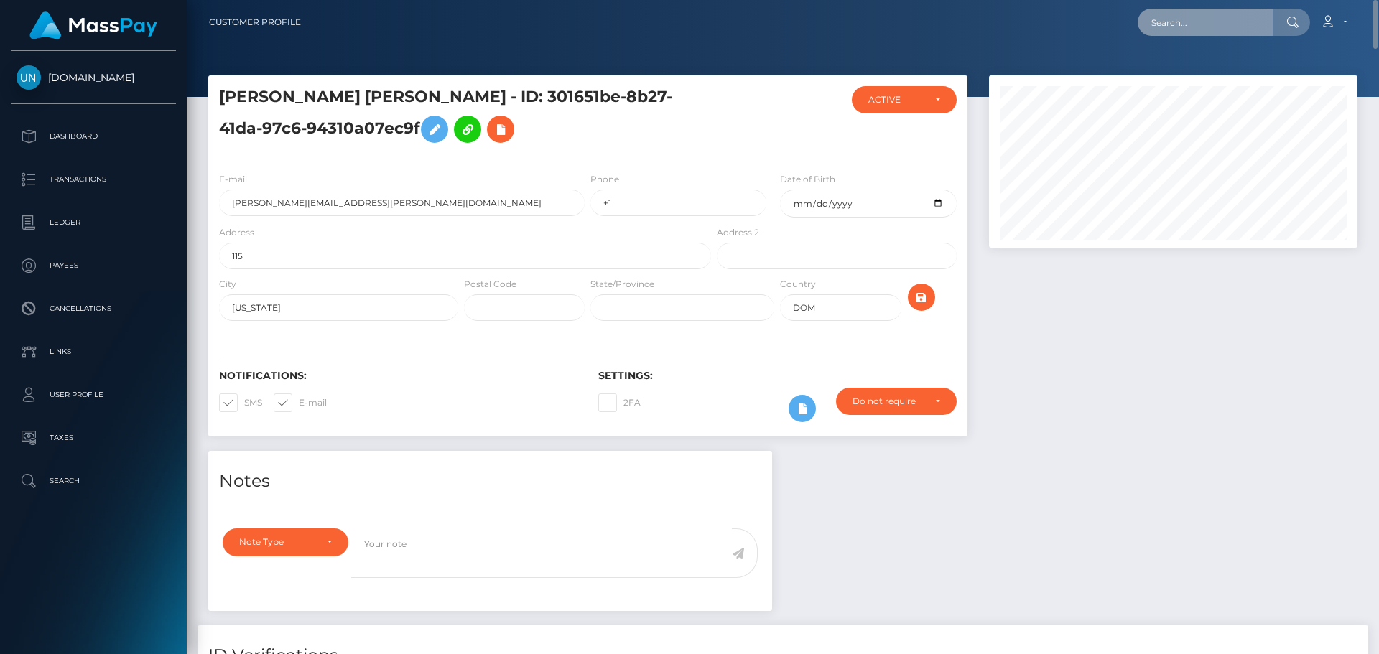
click at [1253, 22] on input "text" at bounding box center [1205, 22] width 135 height 27
paste input "kensoa85@gmail.com"
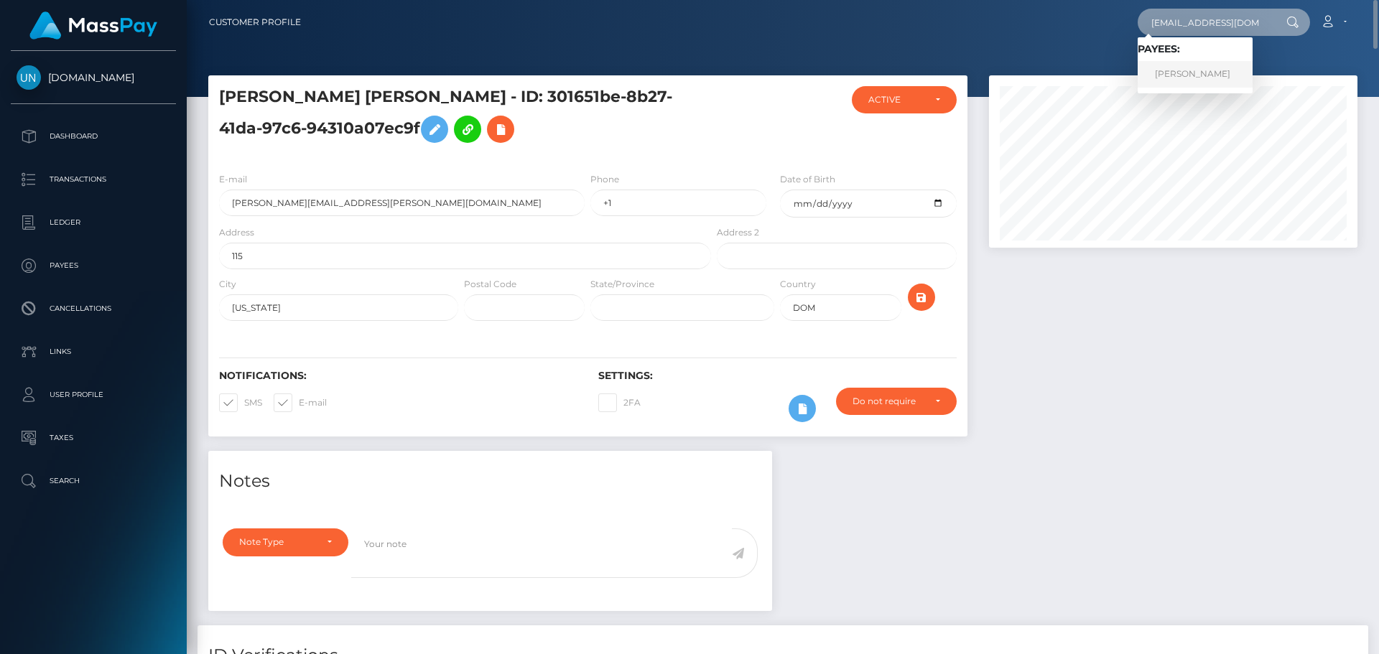
type input "kensoa85@gmail.com"
click at [1217, 71] on link "EMIR QUINONES ALVAREZ" at bounding box center [1195, 74] width 115 height 27
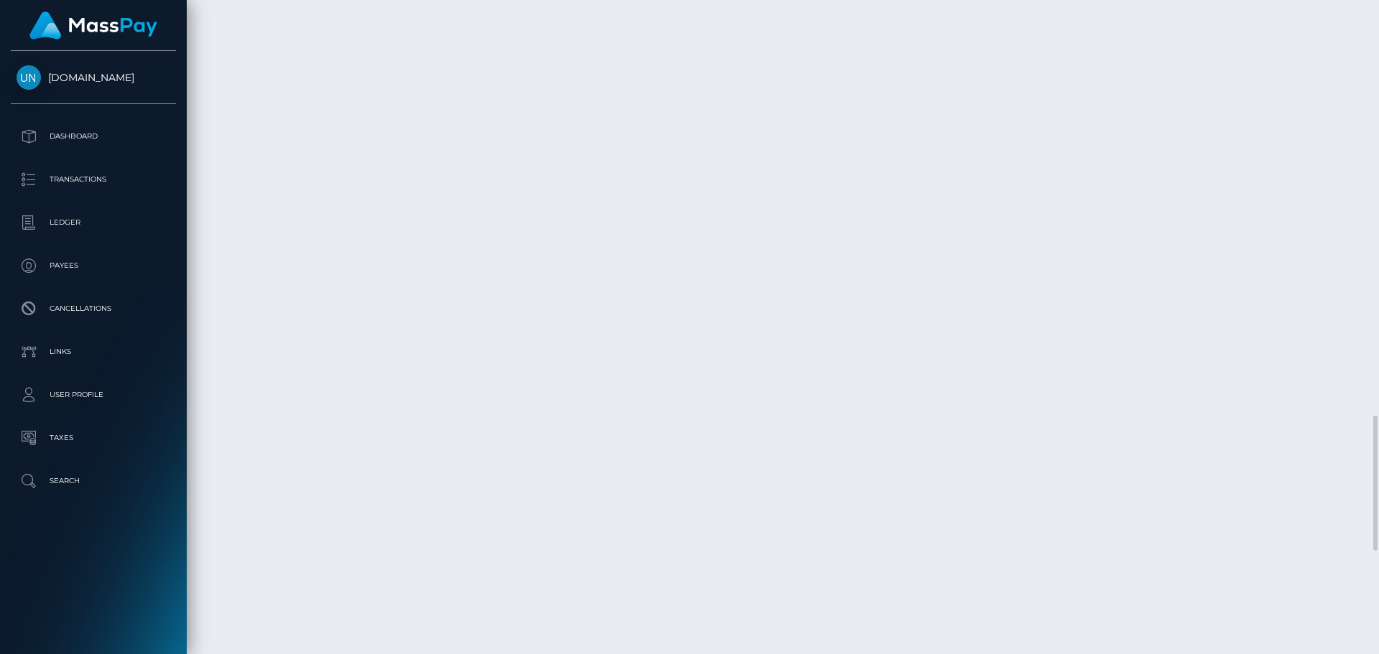
scroll to position [2507, 0]
drag, startPoint x: 1378, startPoint y: 43, endPoint x: 1378, endPoint y: 27, distance: 16.5
click at [1378, 44] on div at bounding box center [1373, 327] width 11 height 654
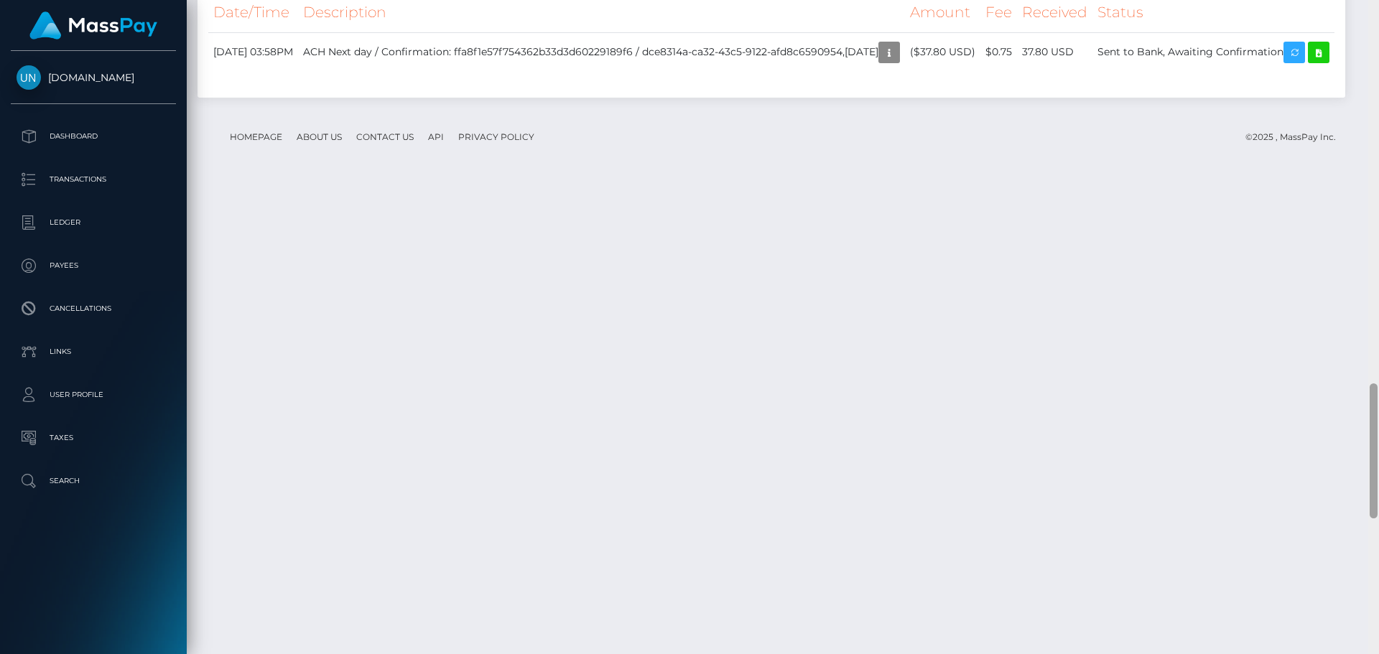
click at [1378, 23] on div at bounding box center [1373, 327] width 11 height 654
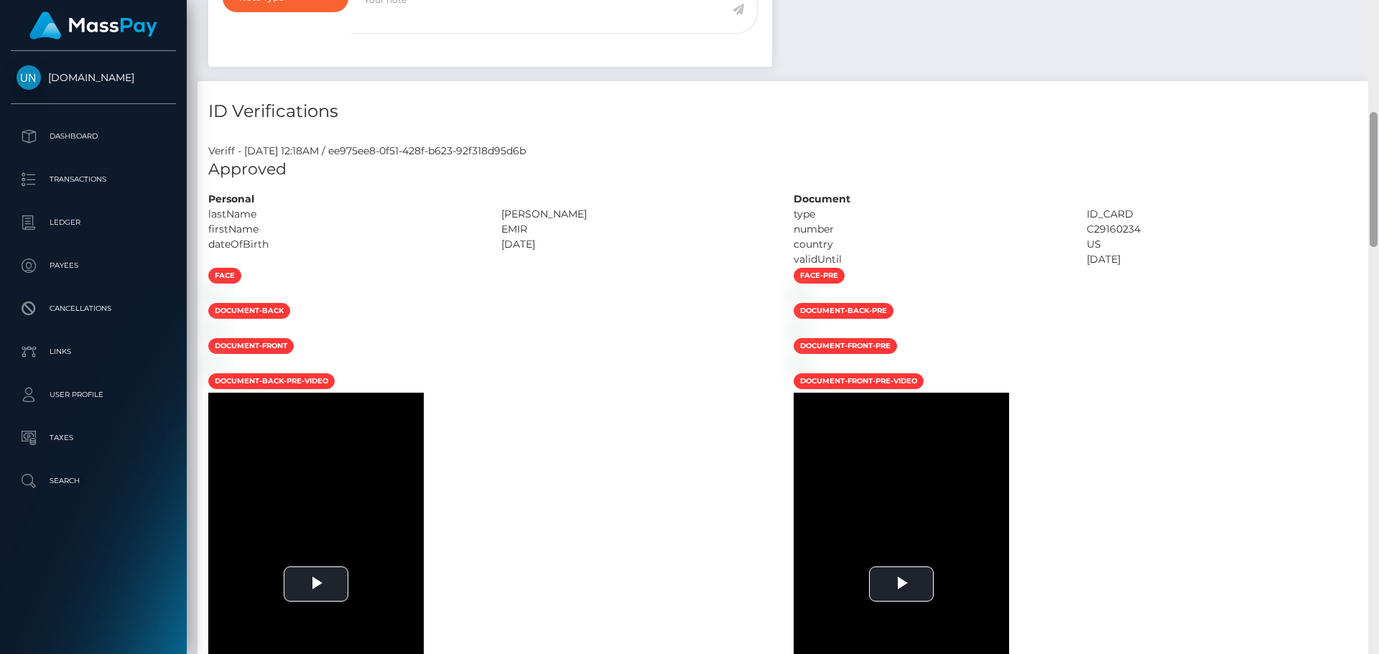
click at [1378, 23] on div "Customer Profile Loading... Loading..." at bounding box center [783, 327] width 1192 height 654
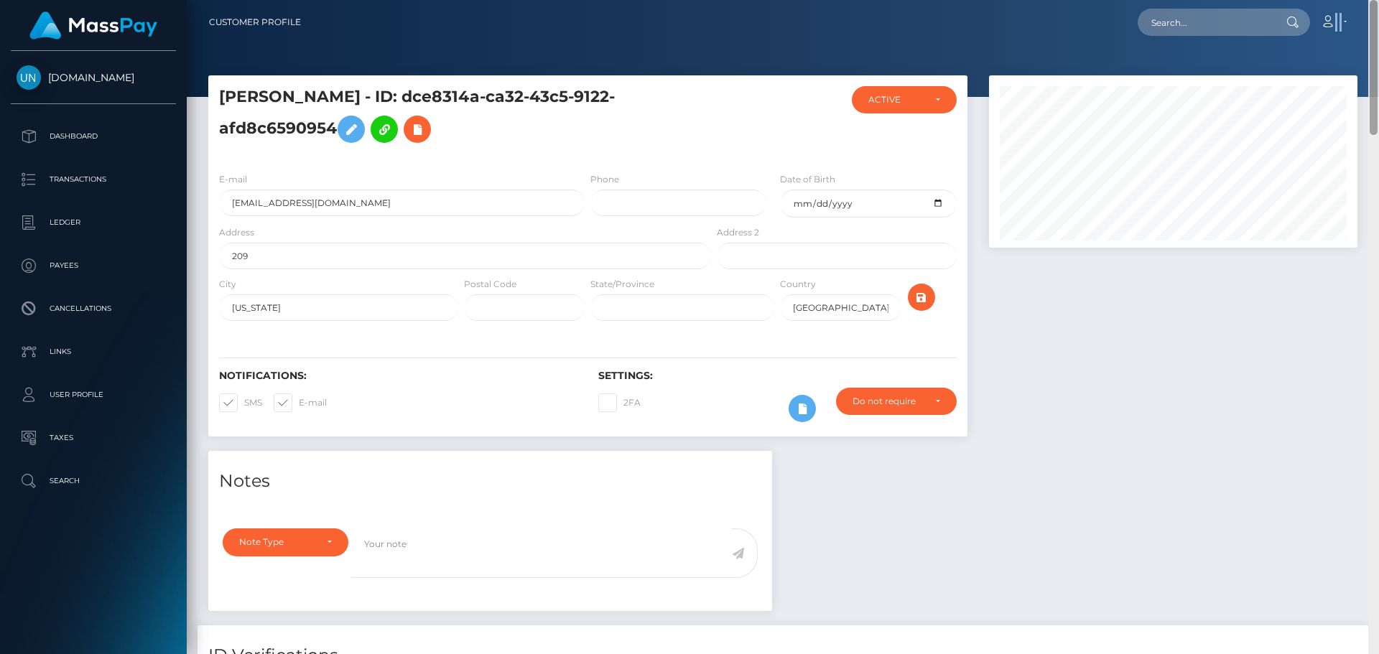
click at [1378, 23] on nav "Customer Profile Loading... Loading... Account" at bounding box center [783, 22] width 1192 height 45
click at [1151, 25] on input "text" at bounding box center [1205, 22] width 135 height 27
paste input "[EMAIL_ADDRESS][DOMAIN_NAME]"
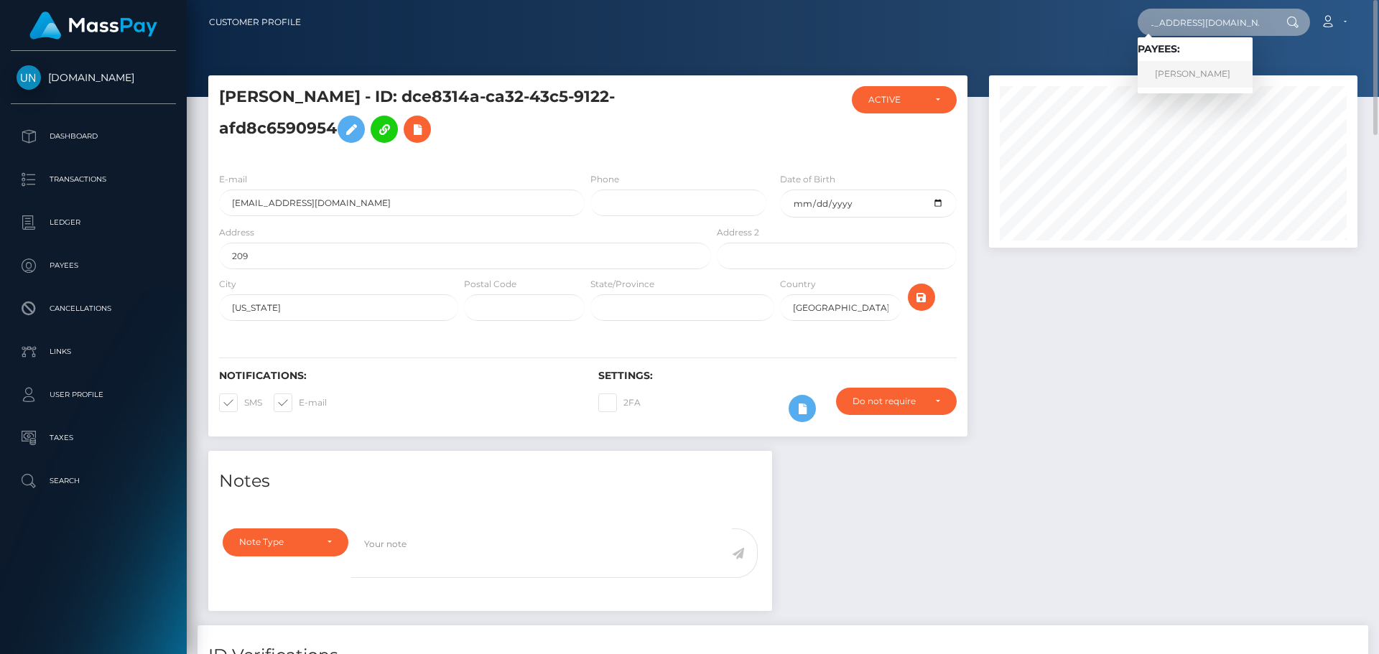
type input "[EMAIL_ADDRESS][DOMAIN_NAME]"
click at [1170, 68] on link "AREOONA MARIE ROBINSON" at bounding box center [1195, 74] width 115 height 27
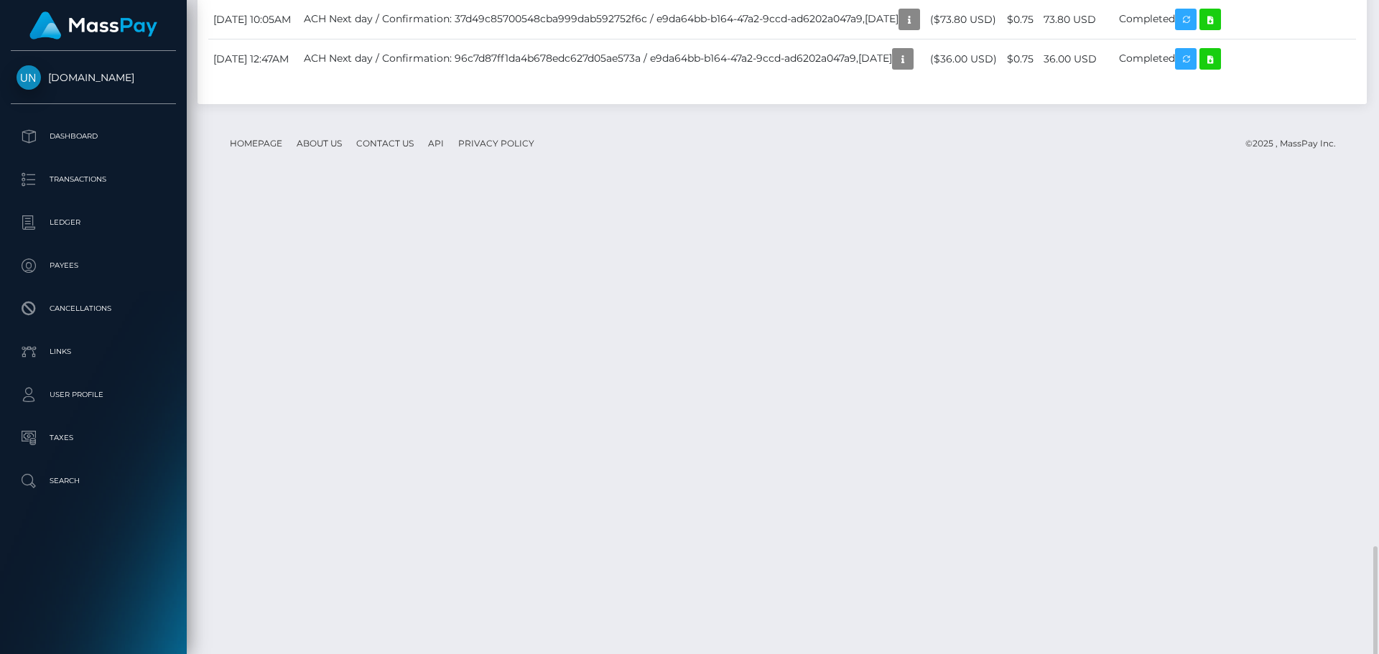
scroll to position [2810, 0]
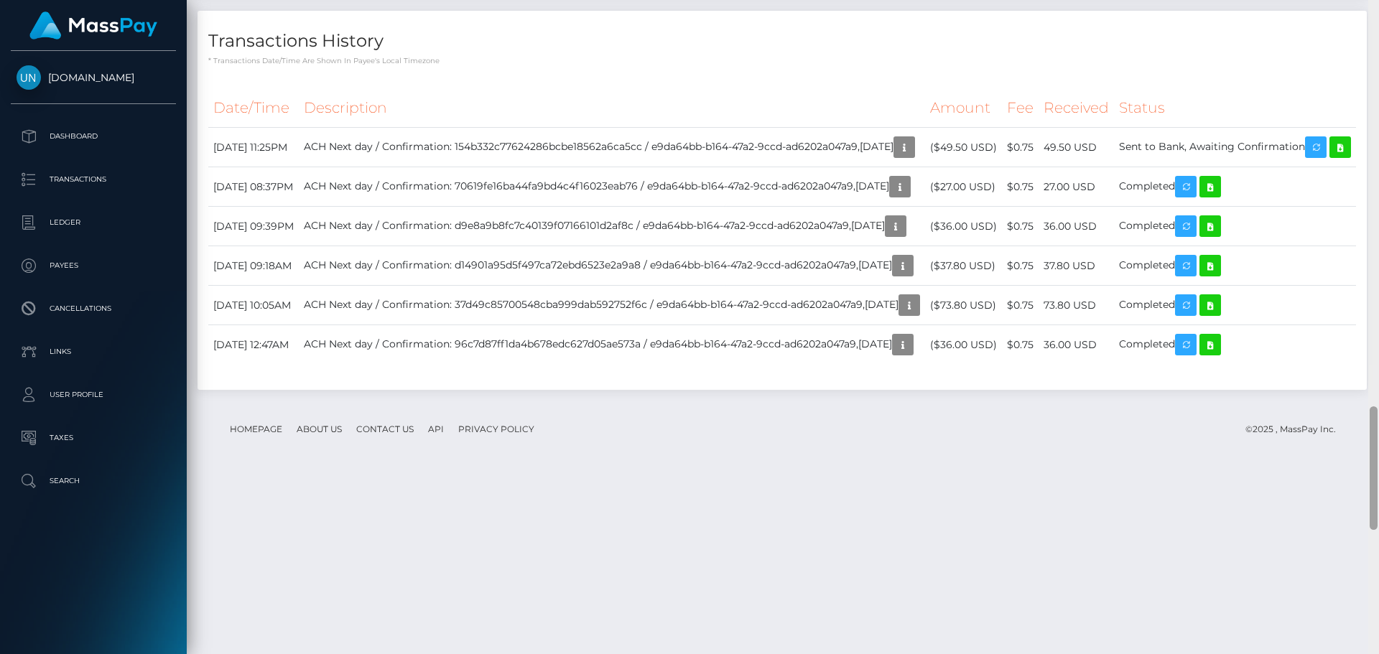
click at [1378, 10] on div at bounding box center [1373, 327] width 11 height 654
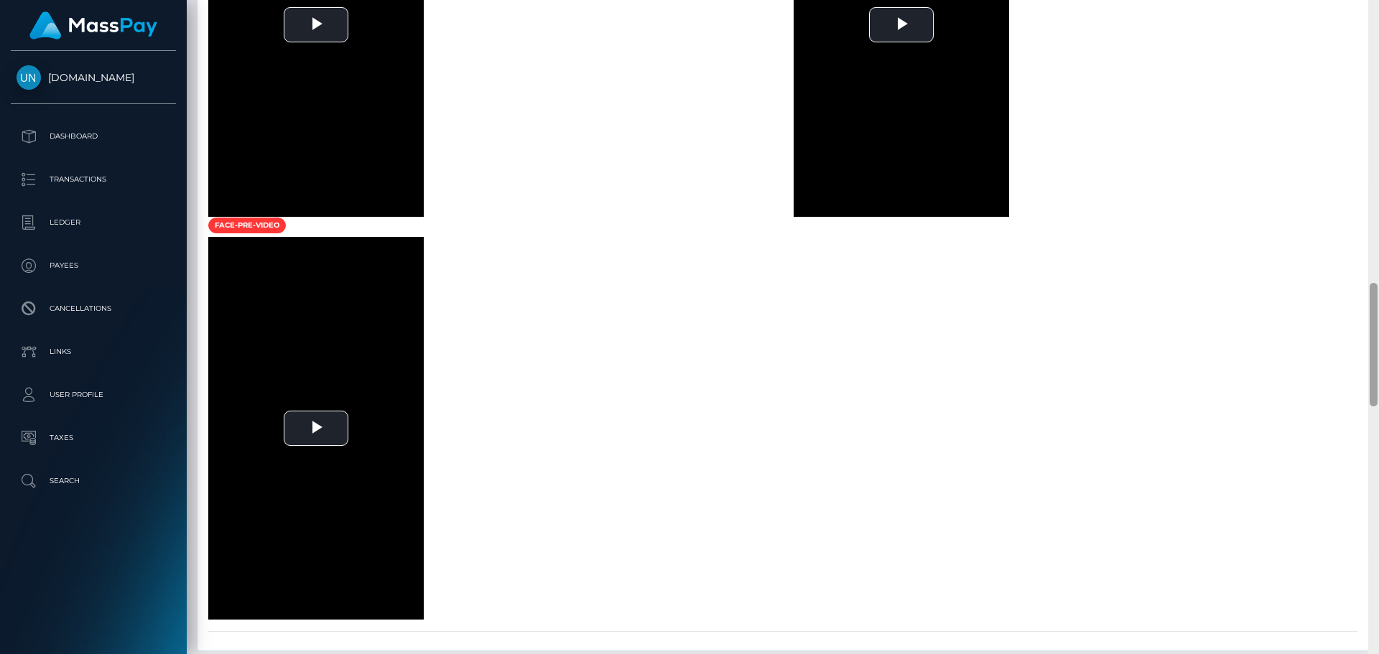
click at [1378, 10] on div at bounding box center [1373, 327] width 11 height 654
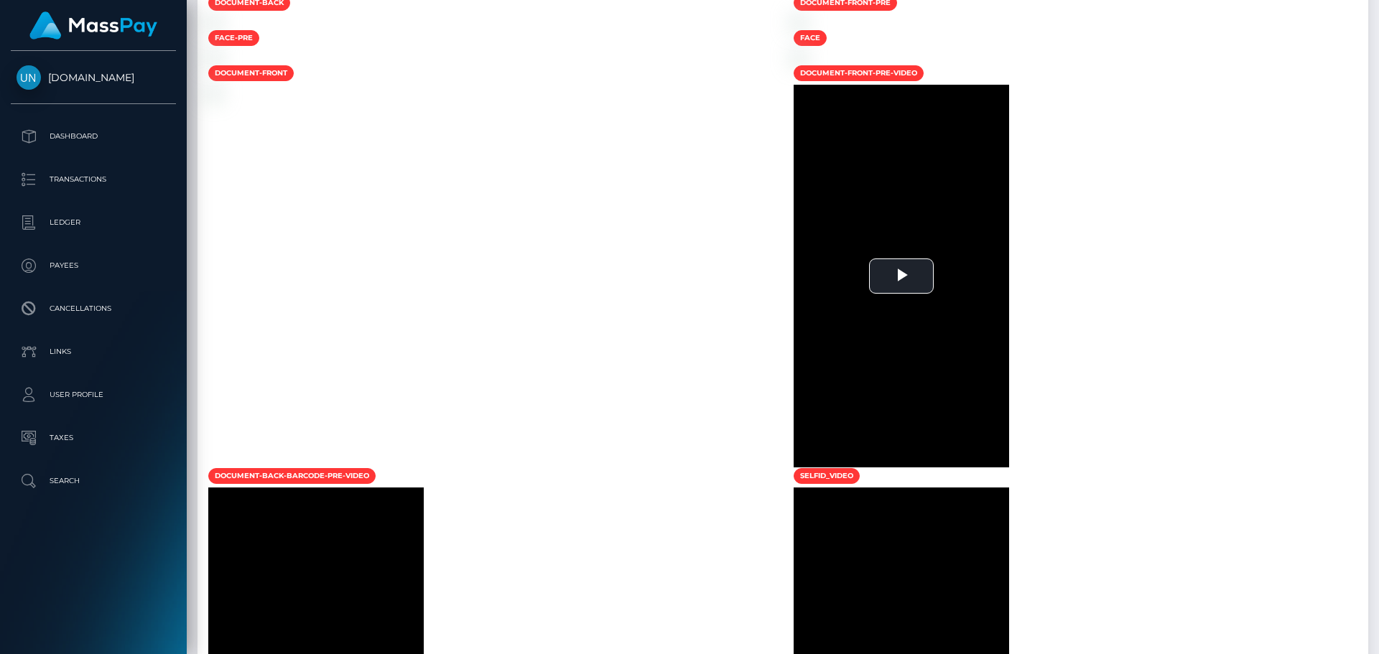
scroll to position [193, 0]
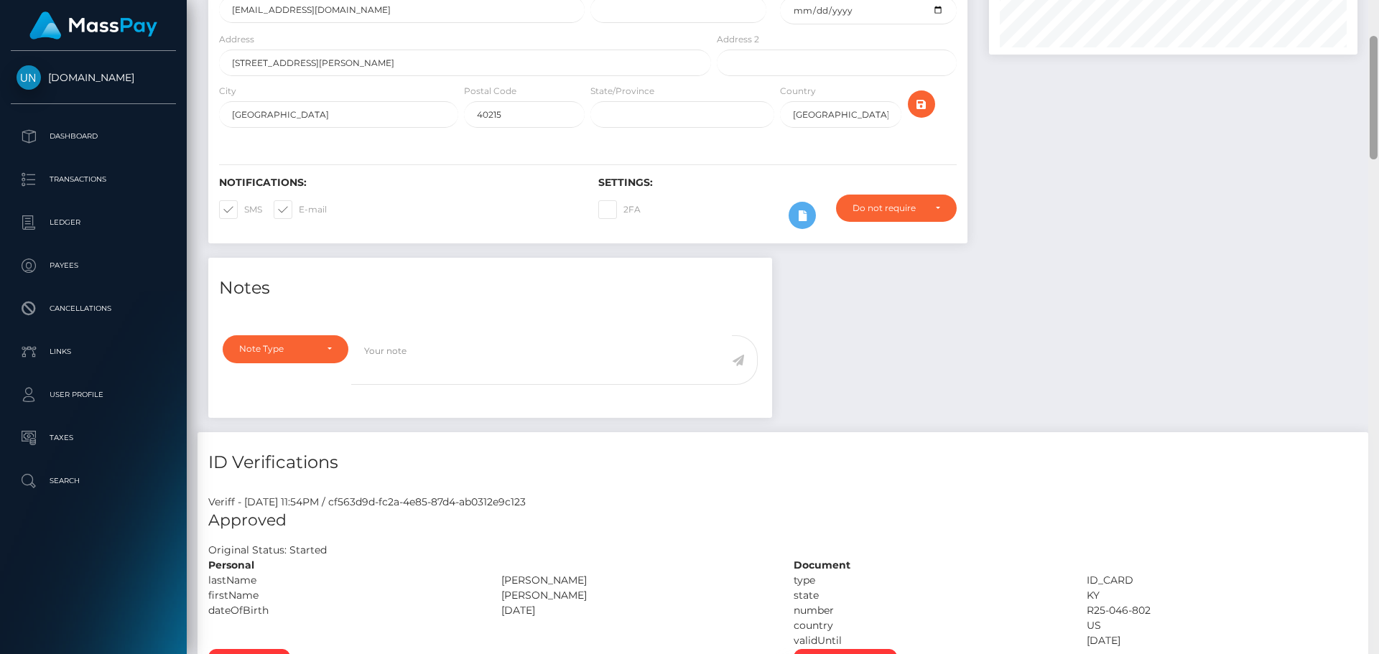
click at [1378, 10] on div at bounding box center [1373, 327] width 11 height 654
click at [1378, 10] on div "Customer Profile Loading... Loading..." at bounding box center [783, 327] width 1192 height 654
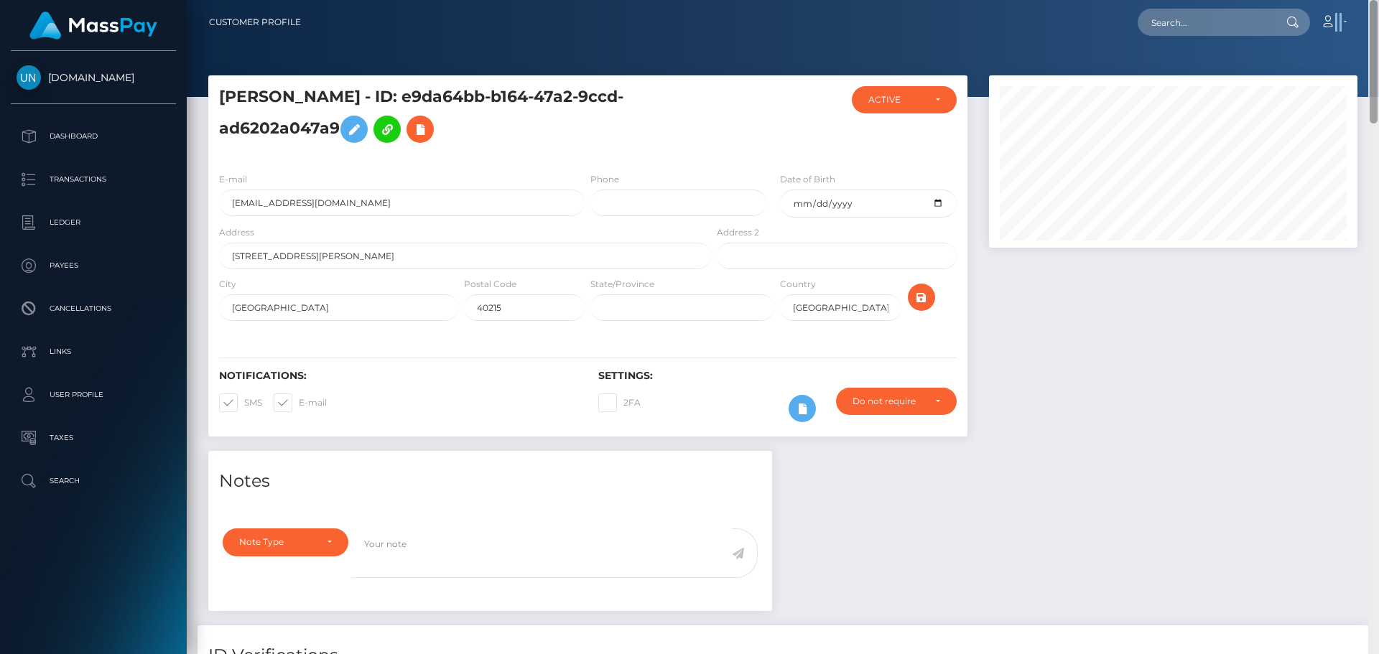
click at [1378, 10] on nav "Customer Profile Loading... Loading... Account" at bounding box center [783, 22] width 1192 height 45
click at [1268, 13] on input "text" at bounding box center [1205, 22] width 135 height 27
paste input "meloalissa3@gmail.com"
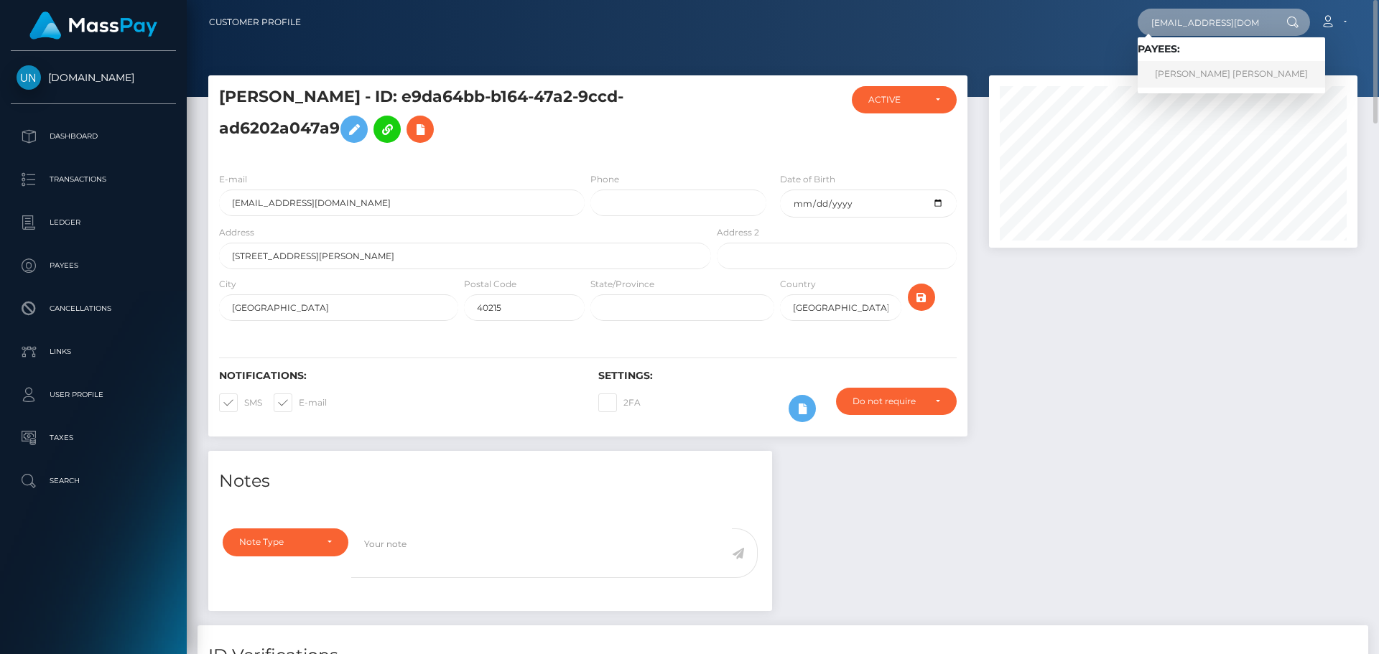
type input "meloalissa3@gmail.com"
click at [1230, 70] on link "ANTHONY ALEXIS MELO" at bounding box center [1231, 74] width 187 height 27
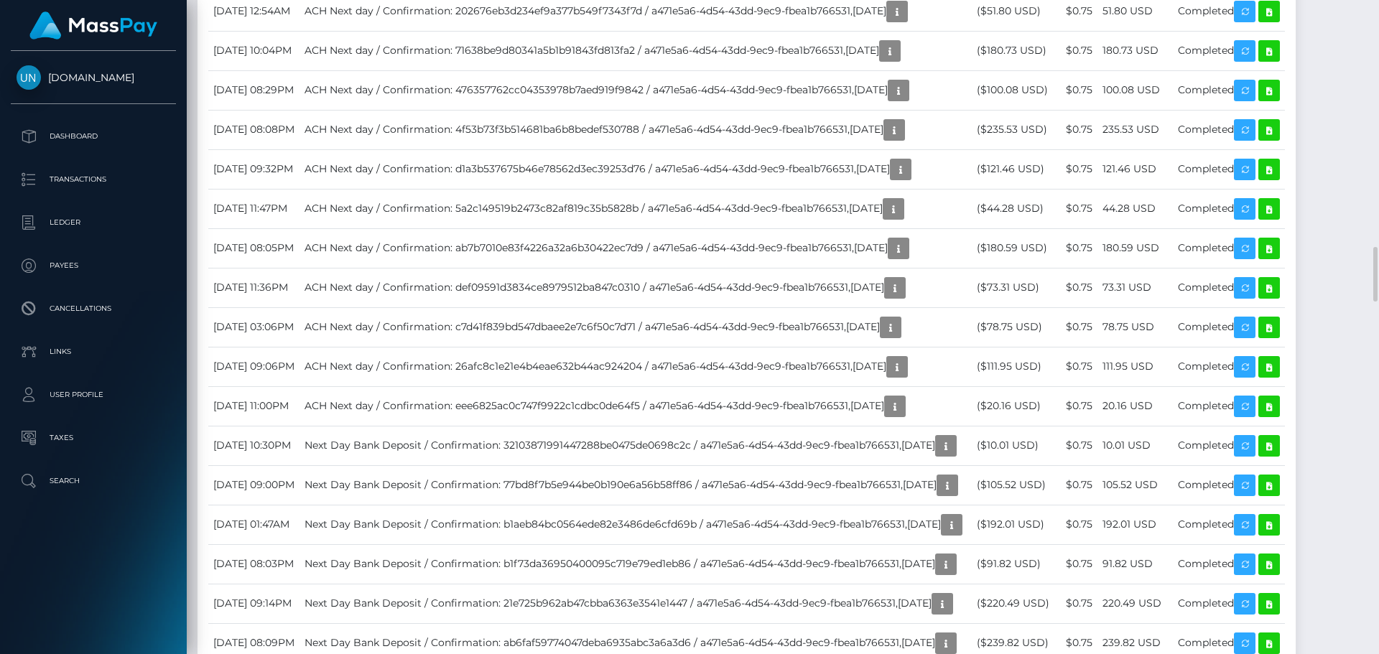
scroll to position [3375, 0]
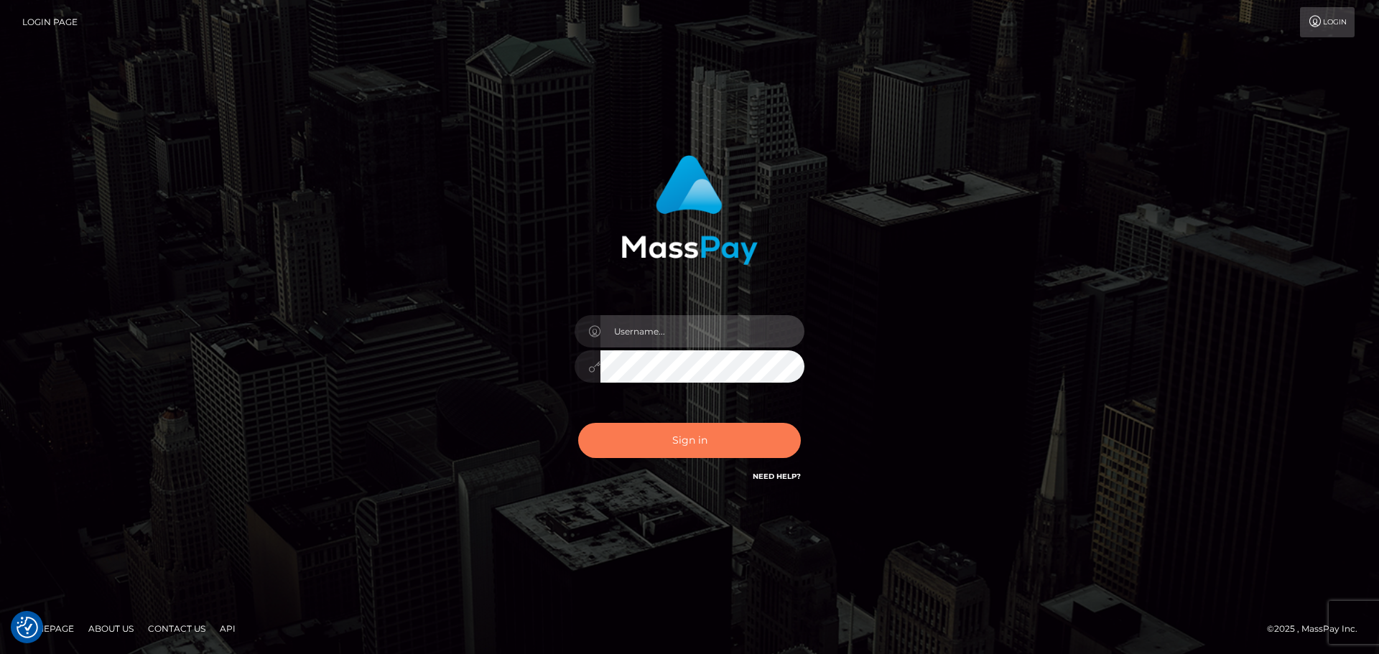
type input "Yassine Slimene"
click at [677, 425] on button "Sign in" at bounding box center [689, 440] width 223 height 35
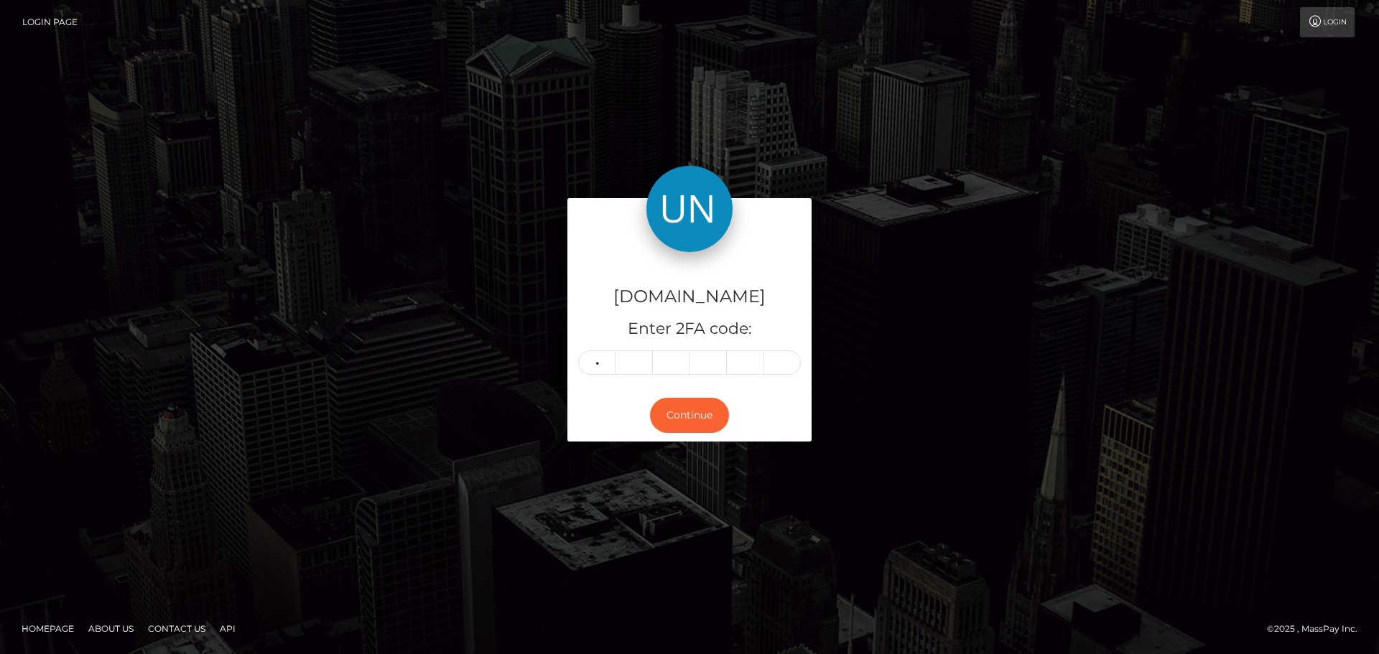
type input "0"
type input "7"
type input "2"
type input "4"
type input "1"
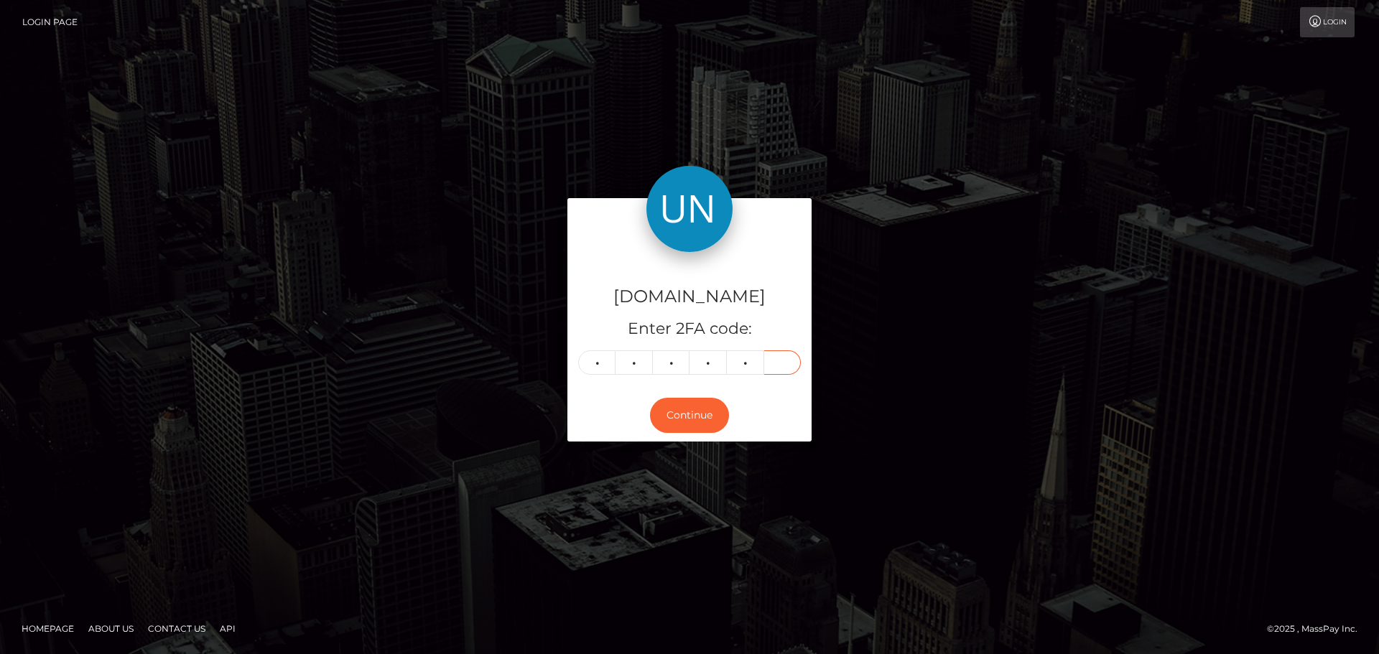
type input "6"
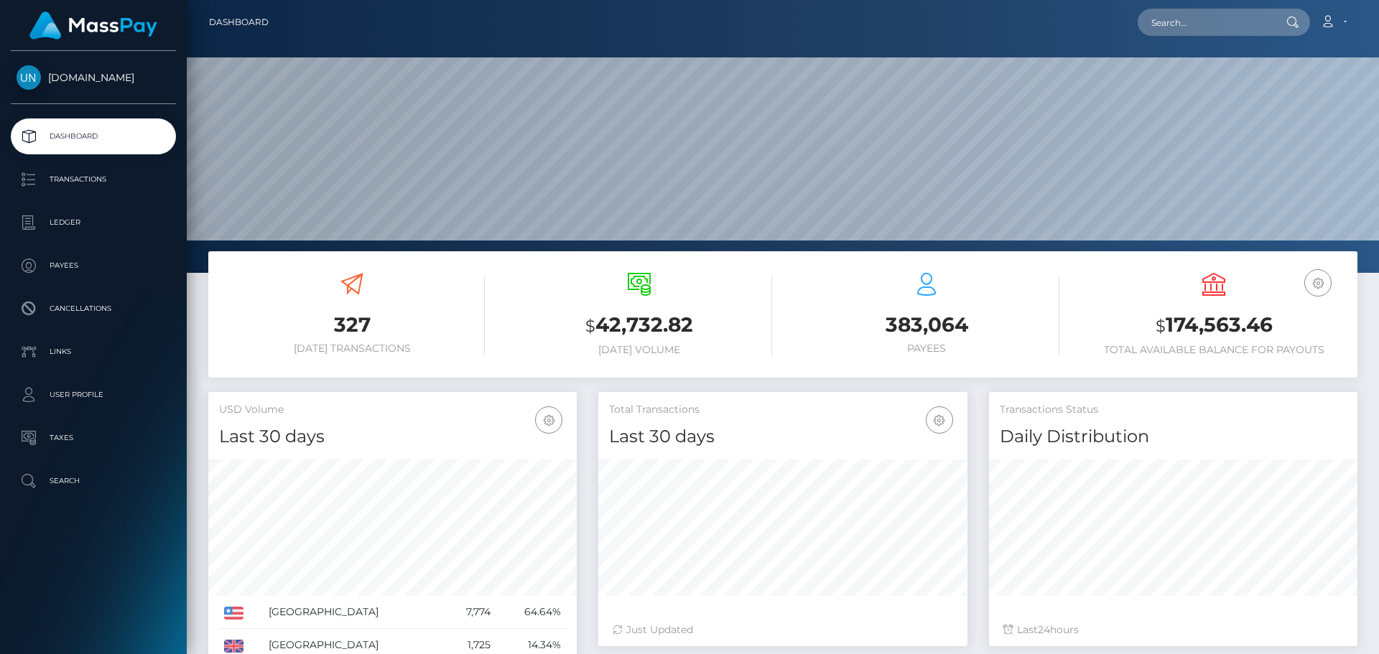
scroll to position [255, 369]
click at [1212, 11] on input "text" at bounding box center [1205, 22] width 135 height 27
paste input "[EMAIL_ADDRESS][DOMAIN_NAME]"
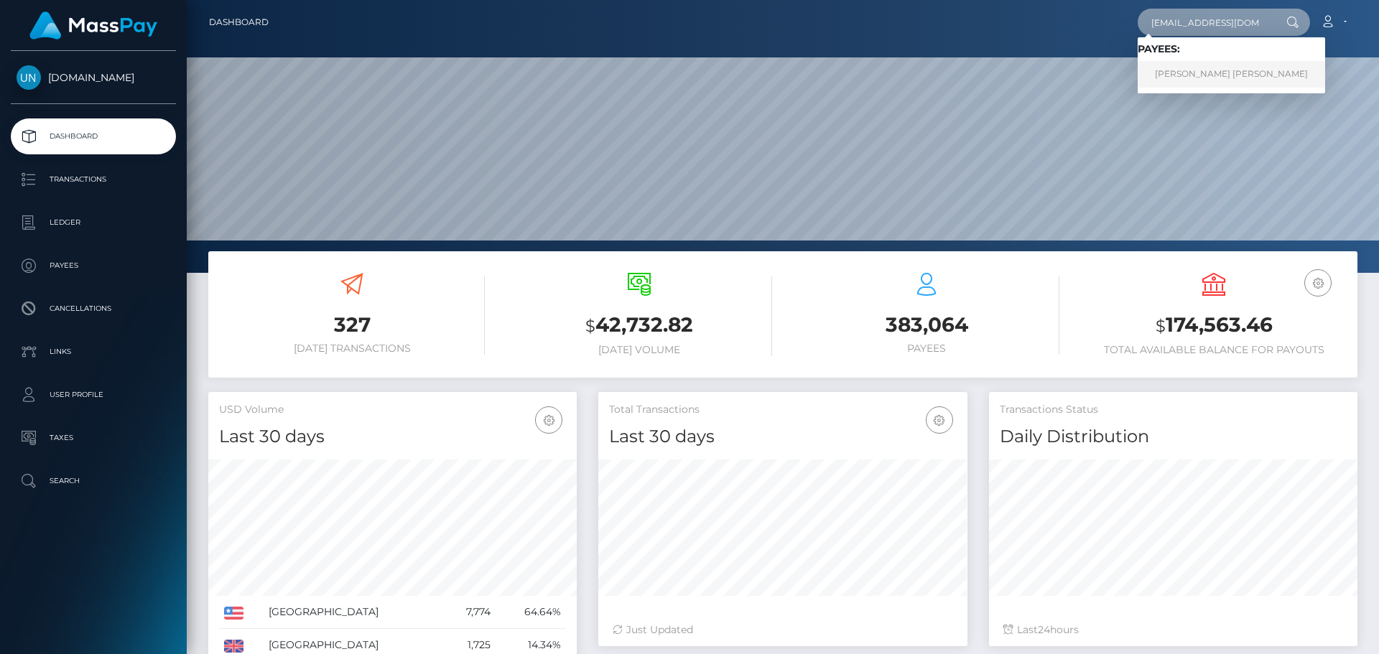
type input "[EMAIL_ADDRESS][DOMAIN_NAME]"
click at [1208, 75] on link "CHRISTIAN LORENZO SOTO" at bounding box center [1231, 74] width 187 height 27
